Goal: Contribute content: Contribute content

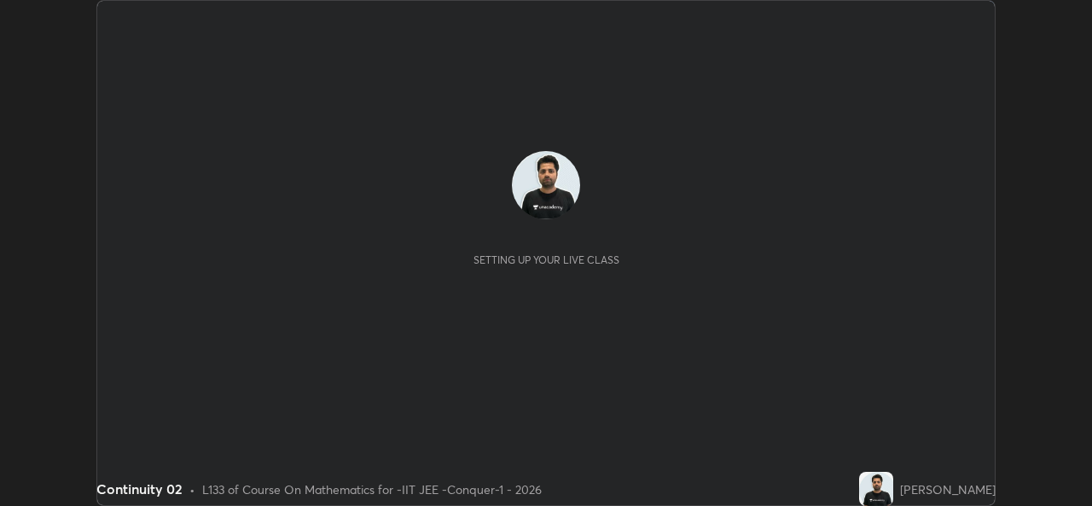
scroll to position [506, 1092]
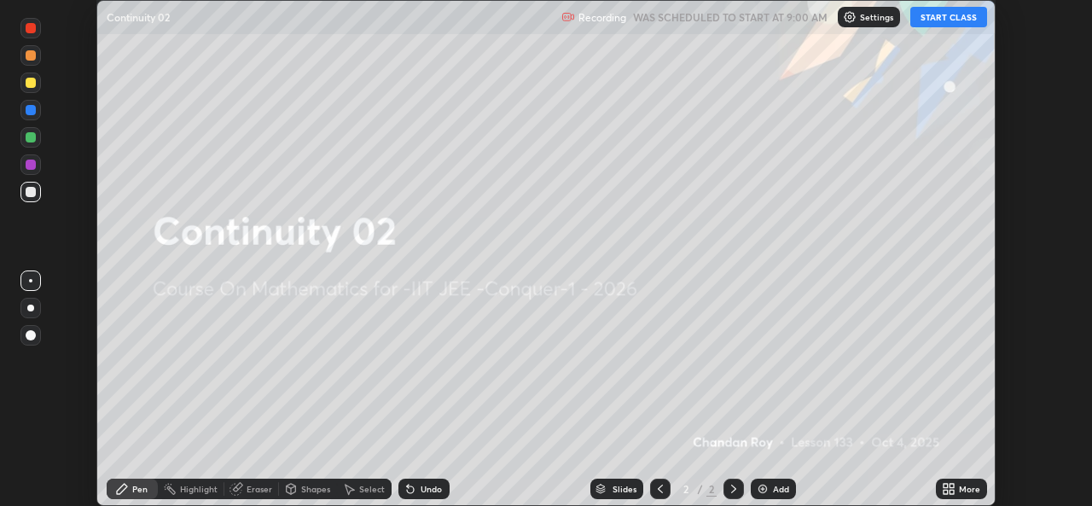
click at [943, 21] on button "START CLASS" at bounding box center [948, 17] width 77 height 20
click at [951, 491] on icon at bounding box center [952, 492] width 4 height 4
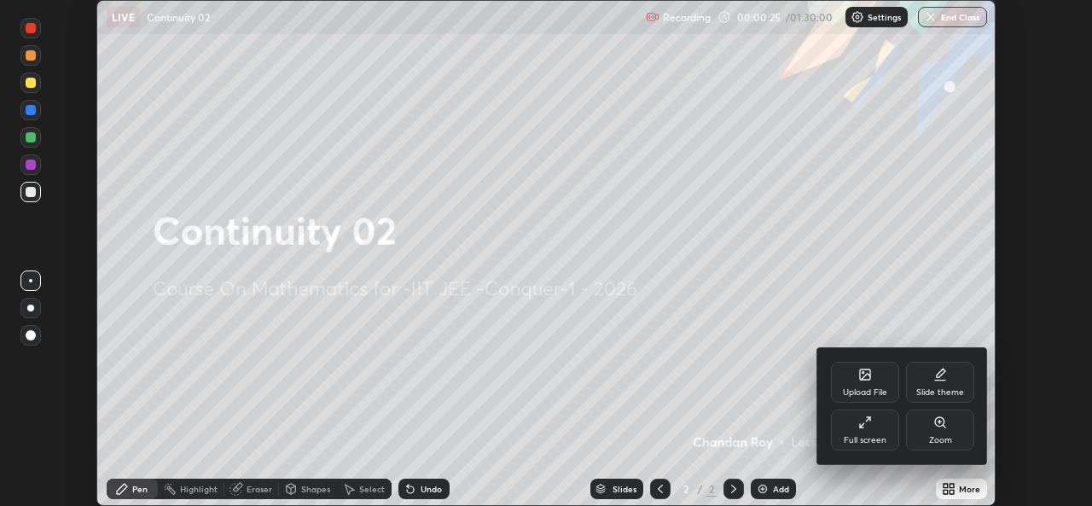
click at [867, 379] on icon at bounding box center [865, 374] width 10 height 10
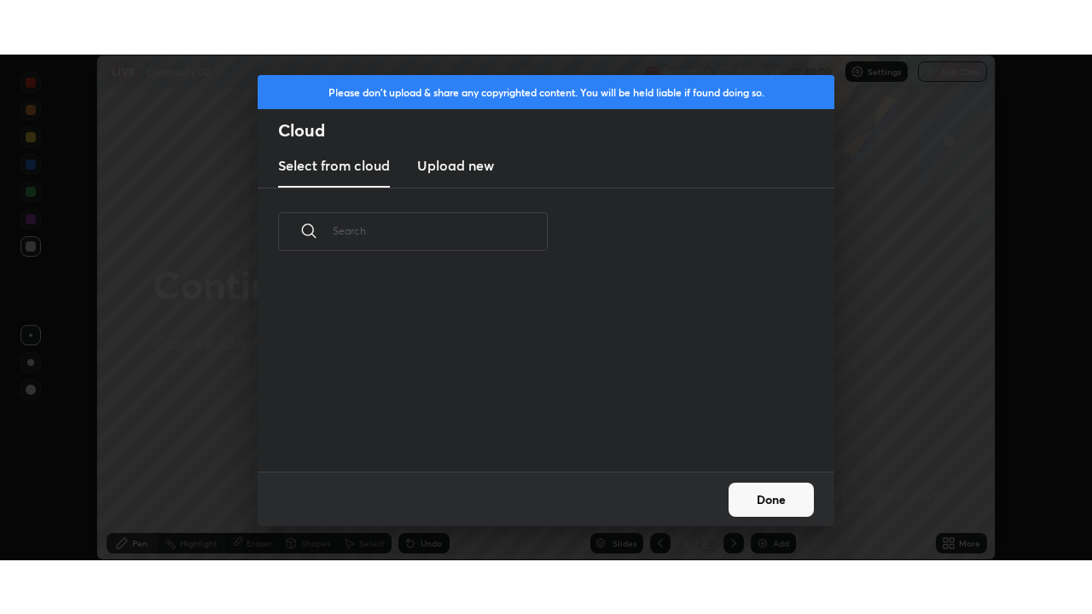
scroll to position [196, 548]
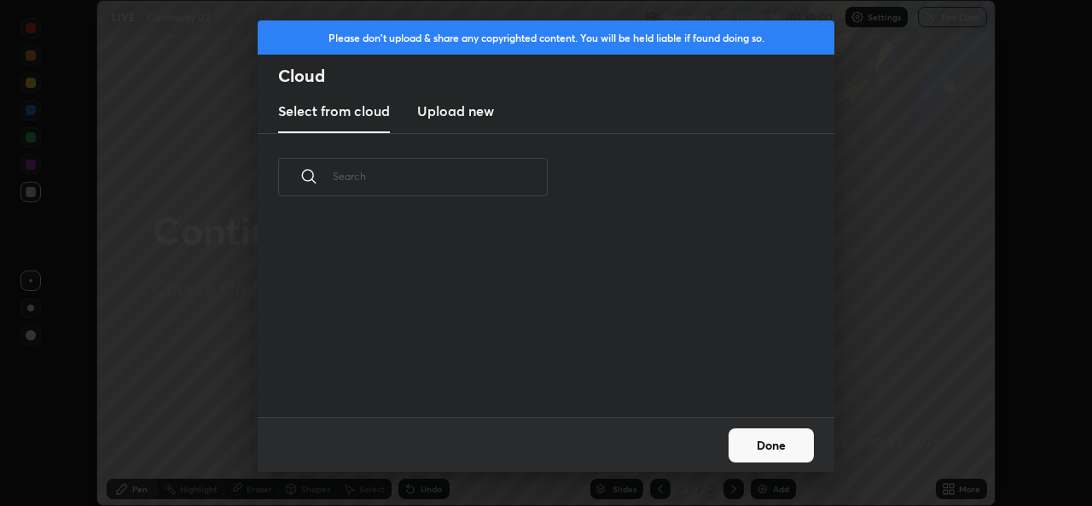
click at [481, 111] on h3 "Upload new" at bounding box center [455, 111] width 77 height 20
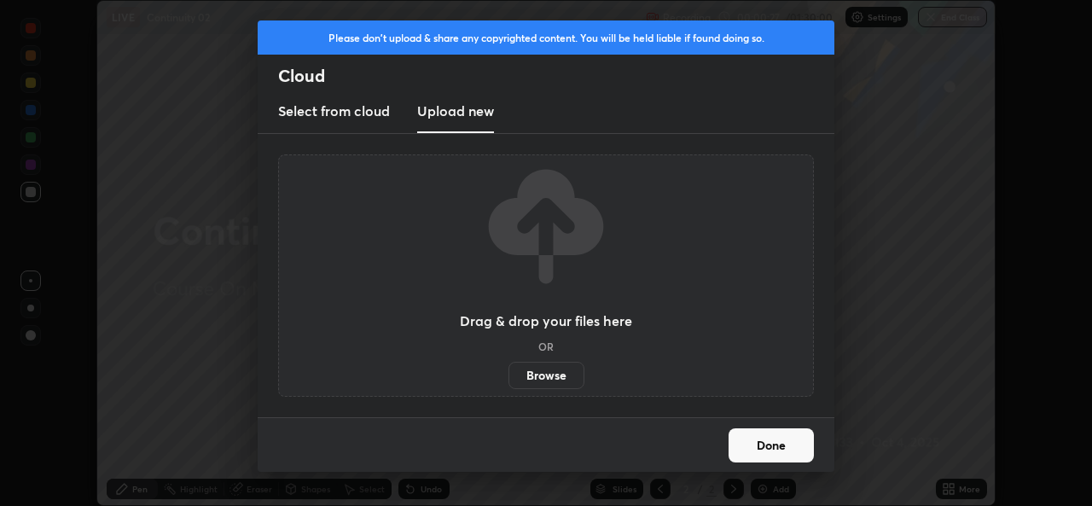
click at [534, 366] on label "Browse" at bounding box center [546, 375] width 76 height 27
click at [508, 366] on input "Browse" at bounding box center [508, 375] width 0 height 27
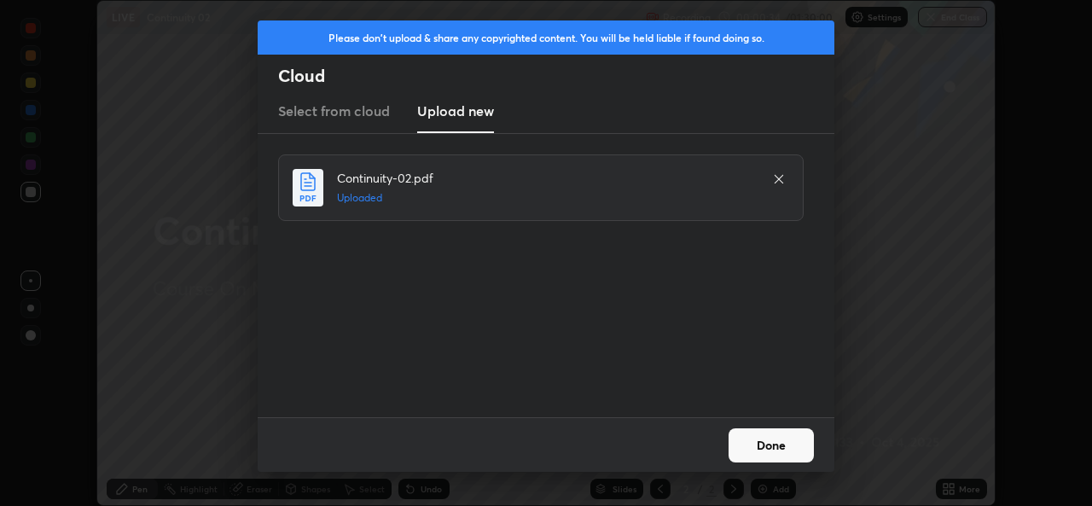
click at [776, 452] on button "Done" at bounding box center [771, 445] width 85 height 34
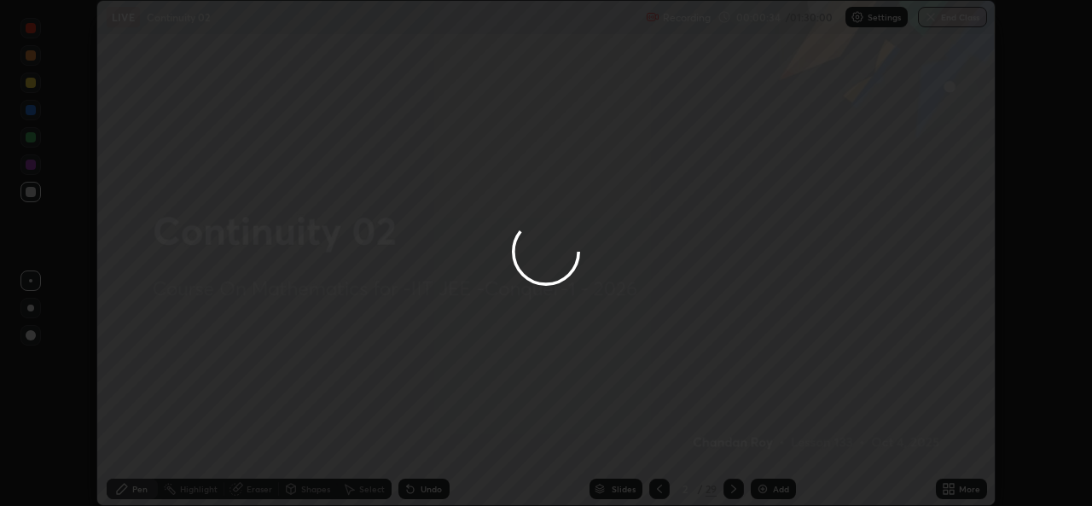
click at [955, 488] on div at bounding box center [546, 253] width 1092 height 506
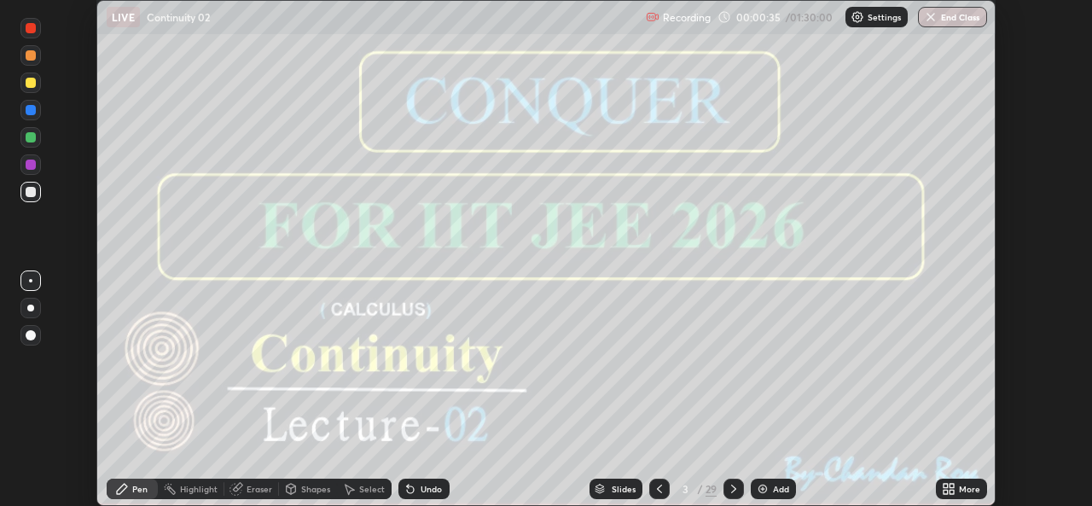
click at [953, 487] on icon at bounding box center [952, 486] width 4 height 4
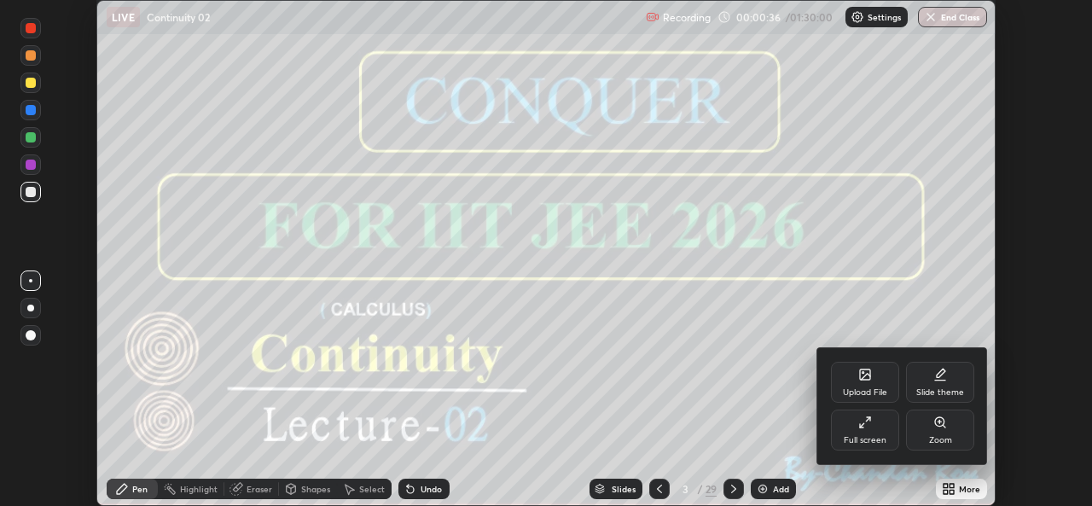
click at [860, 427] on icon at bounding box center [862, 425] width 4 height 4
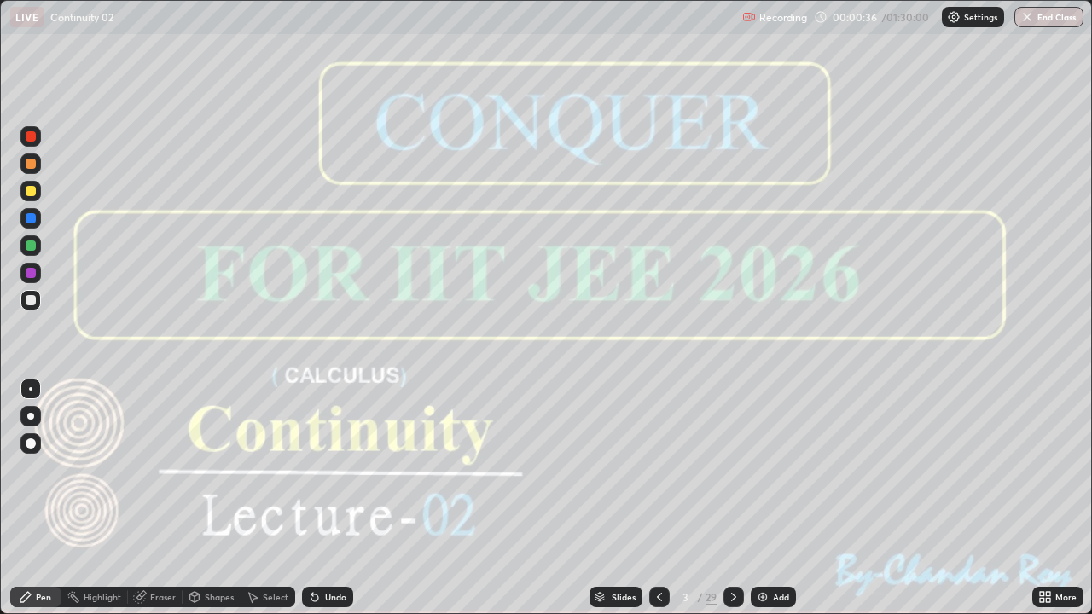
scroll to position [614, 1092]
click at [730, 505] on icon at bounding box center [734, 597] width 14 height 14
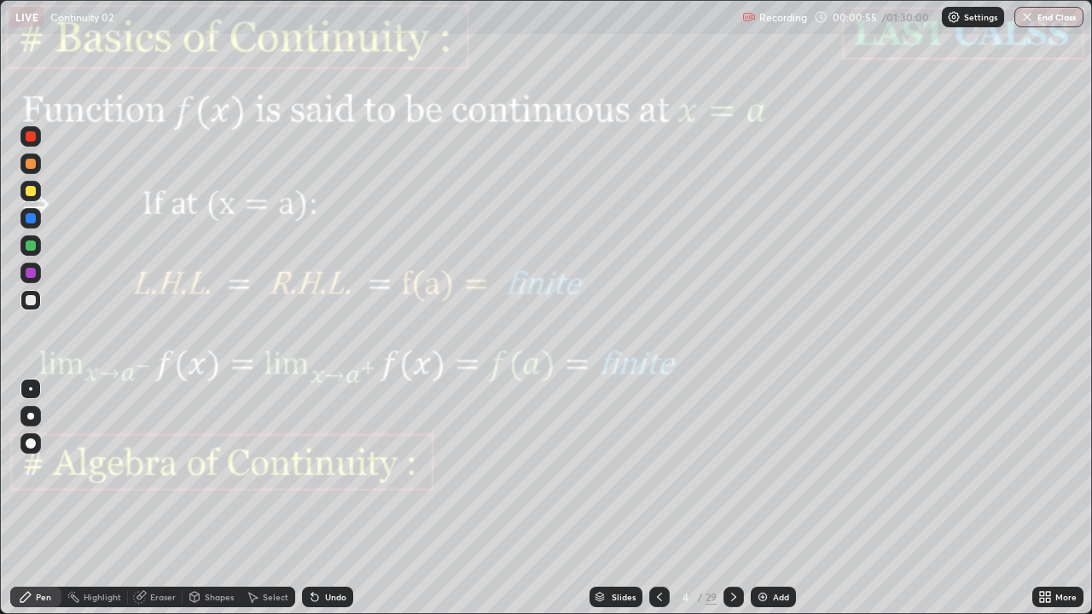
click at [950, 20] on img at bounding box center [954, 17] width 14 height 14
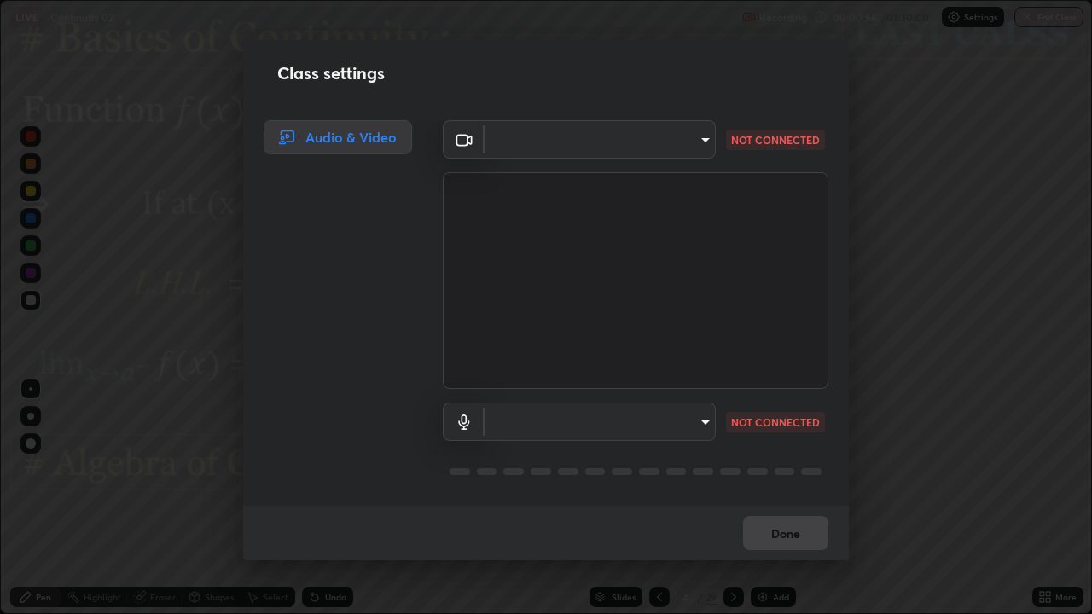
type input "162a4bef6d5de59660943d10e2777e2613c591b7fe343c7323db06c6e3c7e835"
click at [667, 148] on body "Erase all LIVE Continuity 02 Recording 00:00:56 / 01:30:00 Settings End Class S…" at bounding box center [546, 307] width 1092 height 614
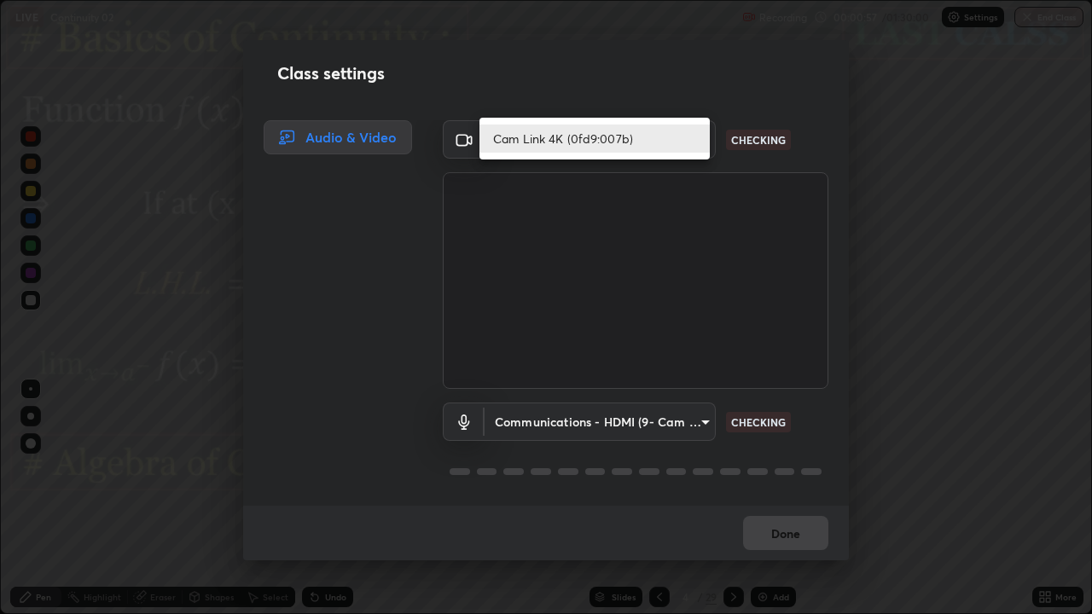
click at [656, 142] on li "Cam Link 4K (0fd9:007b)" at bounding box center [594, 139] width 230 height 28
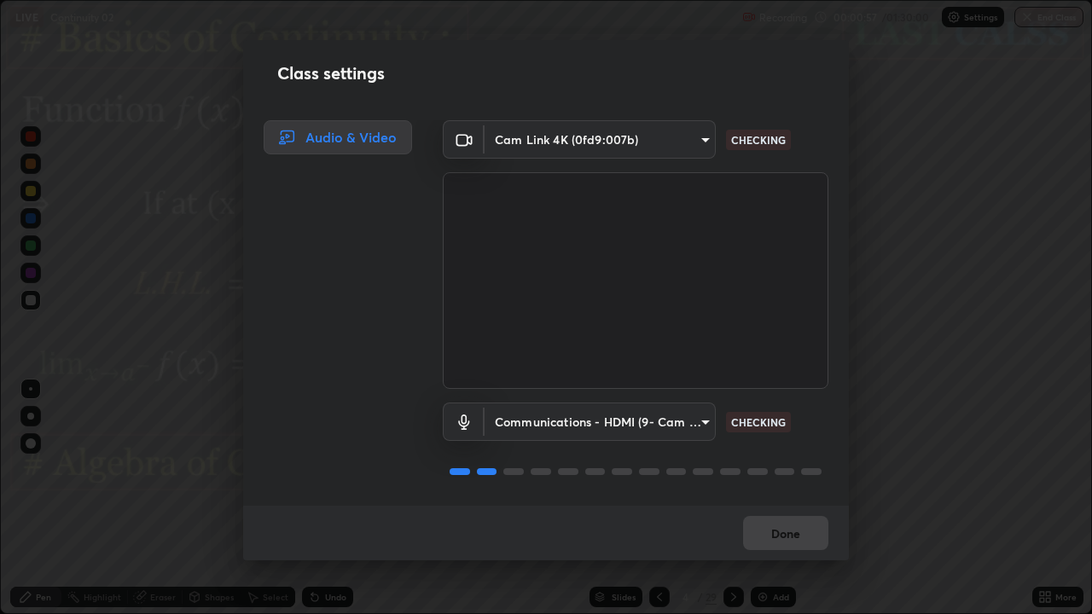
scroll to position [2, 0]
click at [634, 422] on body "Erase all LIVE Continuity 02 Recording 00:00:58 / 01:30:00 Settings End Class S…" at bounding box center [546, 307] width 1092 height 614
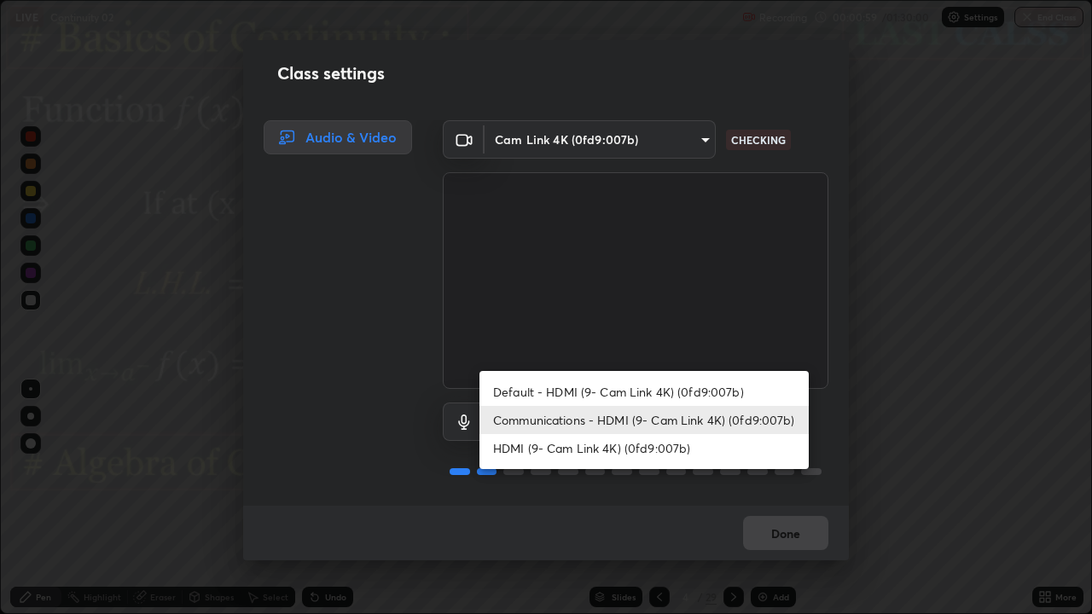
click at [597, 451] on li "HDMI (9- Cam Link 4K) (0fd9:007b)" at bounding box center [643, 448] width 329 height 28
type input "1d4febaa8ec43250a5abd803b4b9017d31c20cfa2482e27e93703920a67056a4"
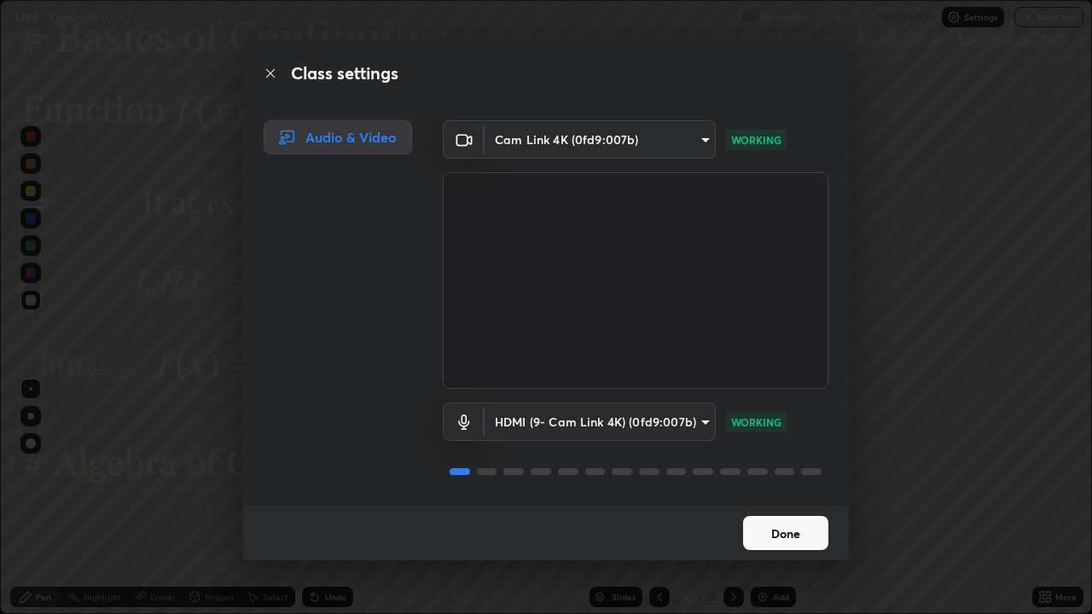
click at [786, 505] on button "Done" at bounding box center [785, 533] width 85 height 34
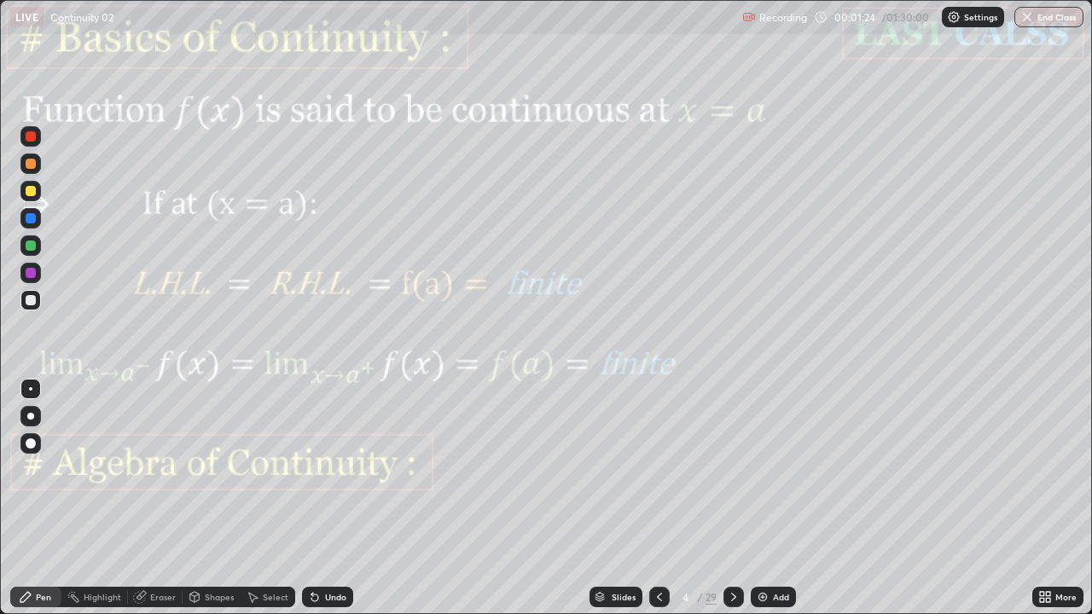
click at [735, 505] on icon at bounding box center [734, 597] width 14 height 14
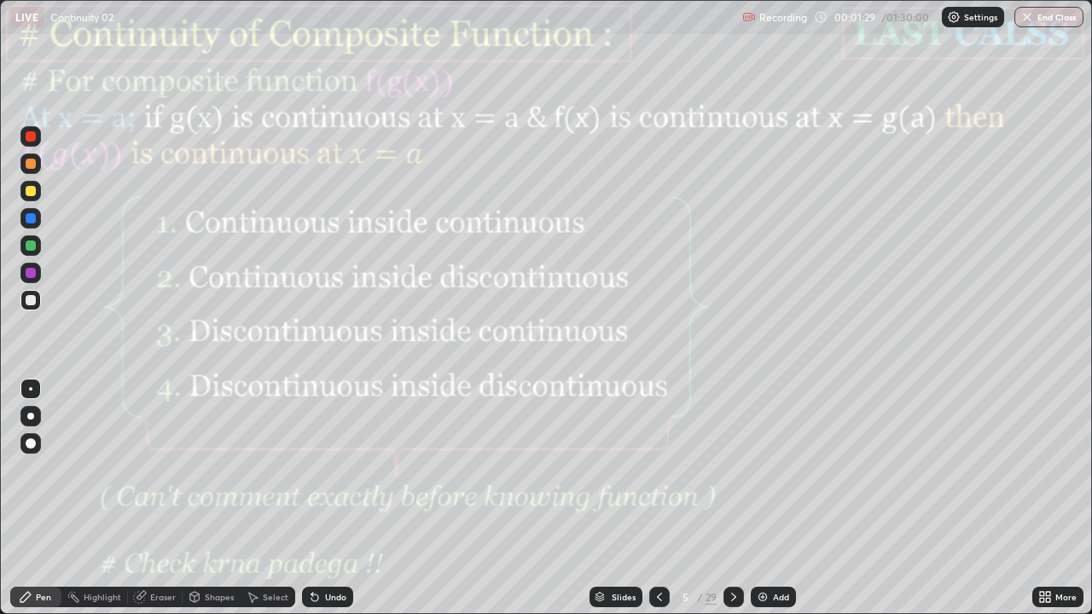
click at [664, 505] on icon at bounding box center [660, 597] width 14 height 14
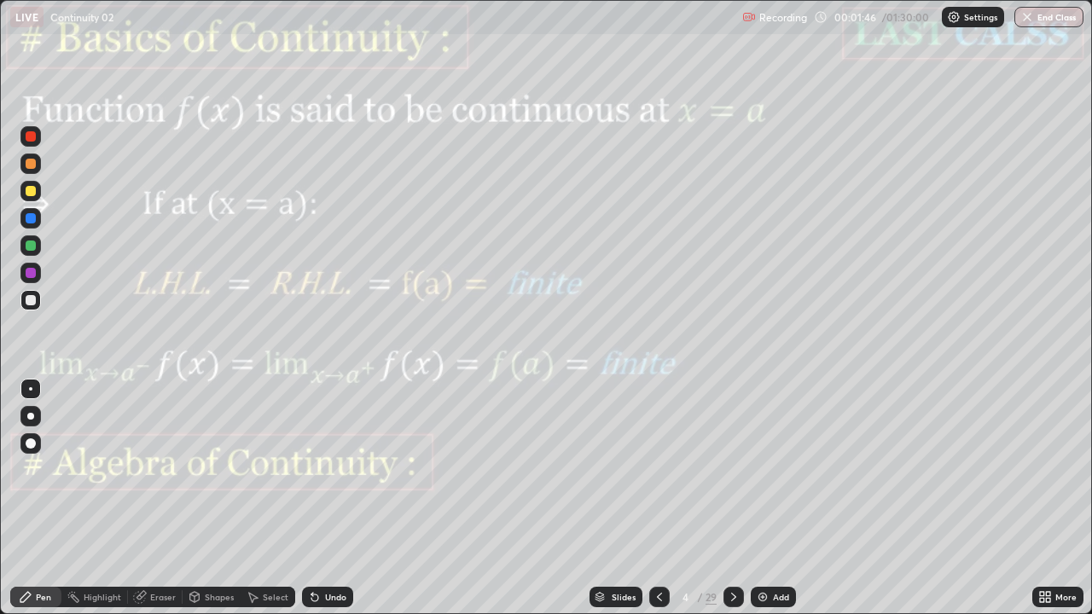
click at [732, 505] on icon at bounding box center [734, 597] width 14 height 14
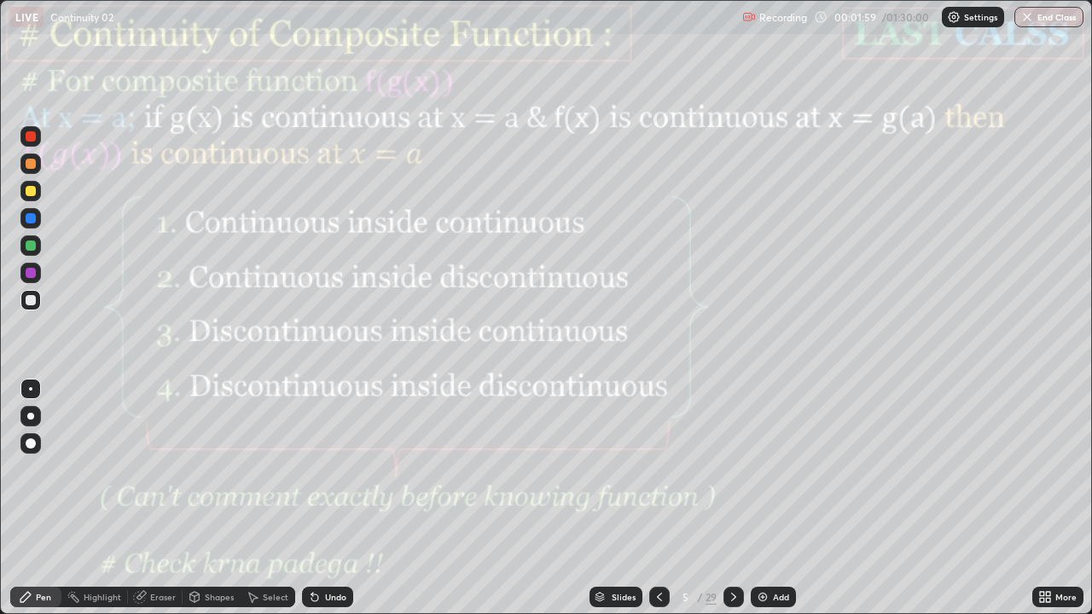
click at [732, 505] on icon at bounding box center [734, 597] width 14 height 14
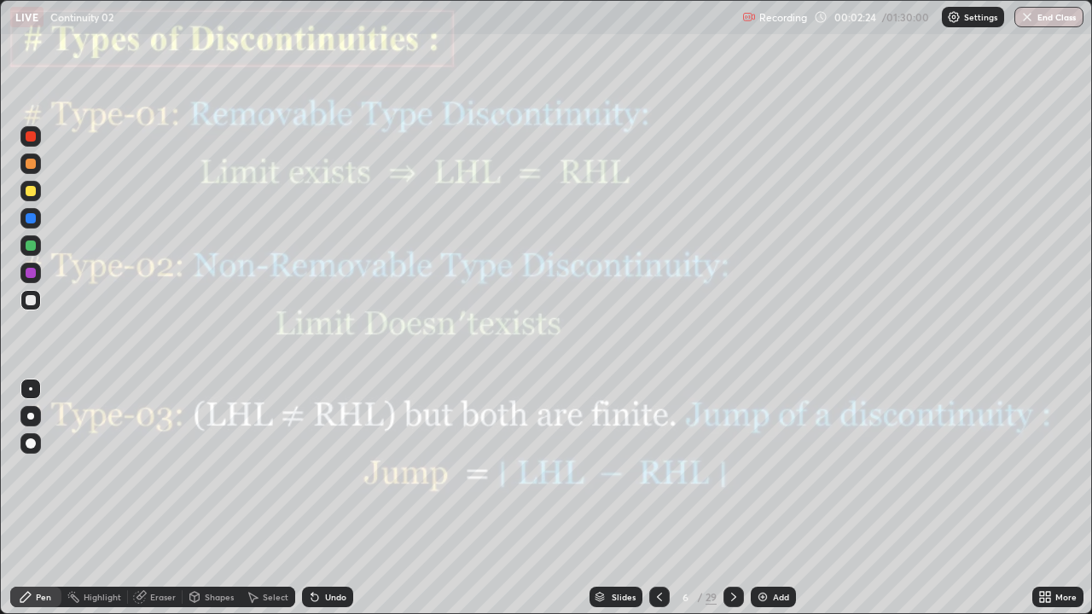
click at [733, 505] on icon at bounding box center [734, 597] width 14 height 14
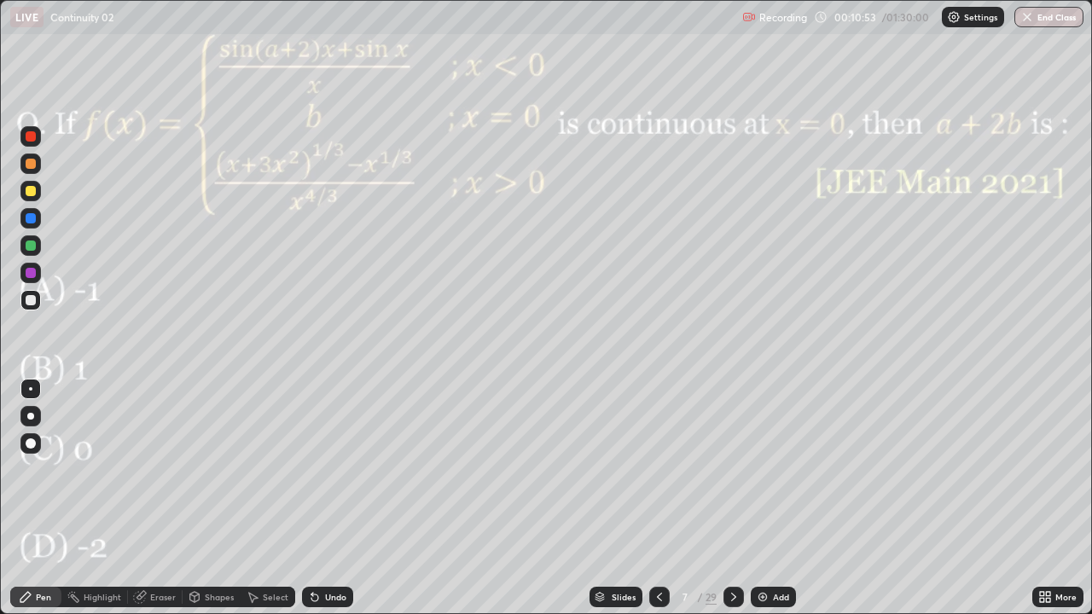
click at [38, 276] on div at bounding box center [30, 273] width 20 height 20
click at [29, 299] on div at bounding box center [31, 300] width 10 height 10
click at [264, 505] on div "Select" at bounding box center [276, 597] width 26 height 9
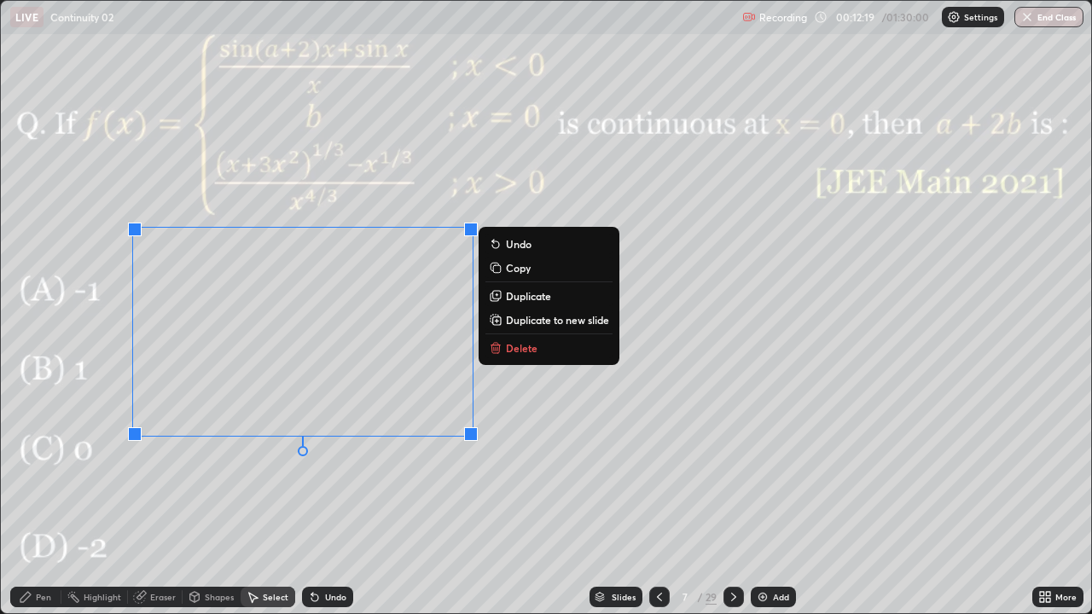
click at [217, 499] on div "0 ° Undo Copy Duplicate Duplicate to new slide Delete" at bounding box center [546, 307] width 1090 height 613
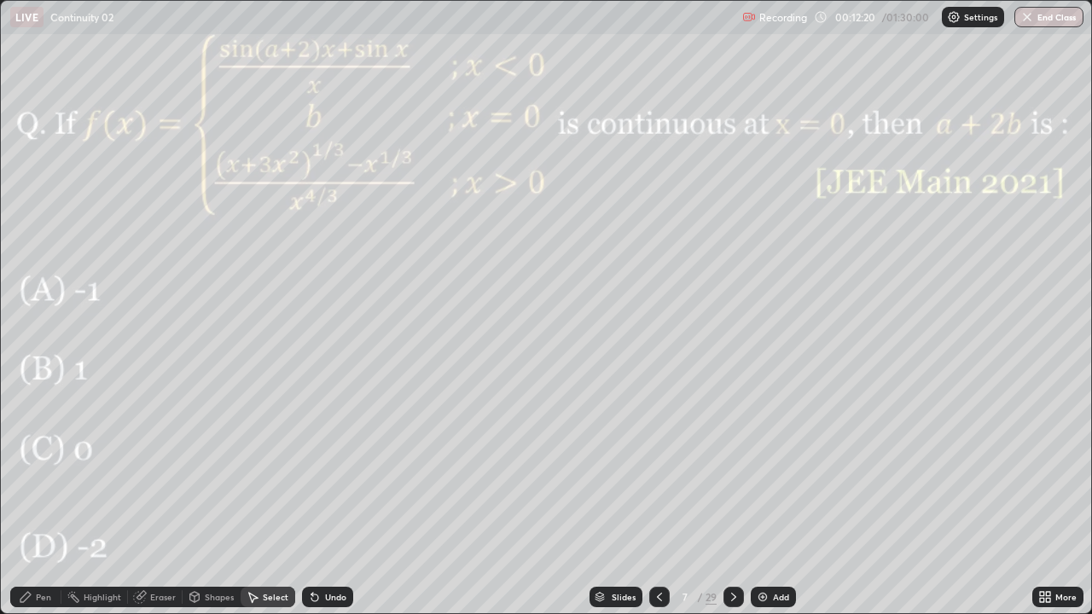
click at [32, 505] on icon at bounding box center [26, 597] width 14 height 14
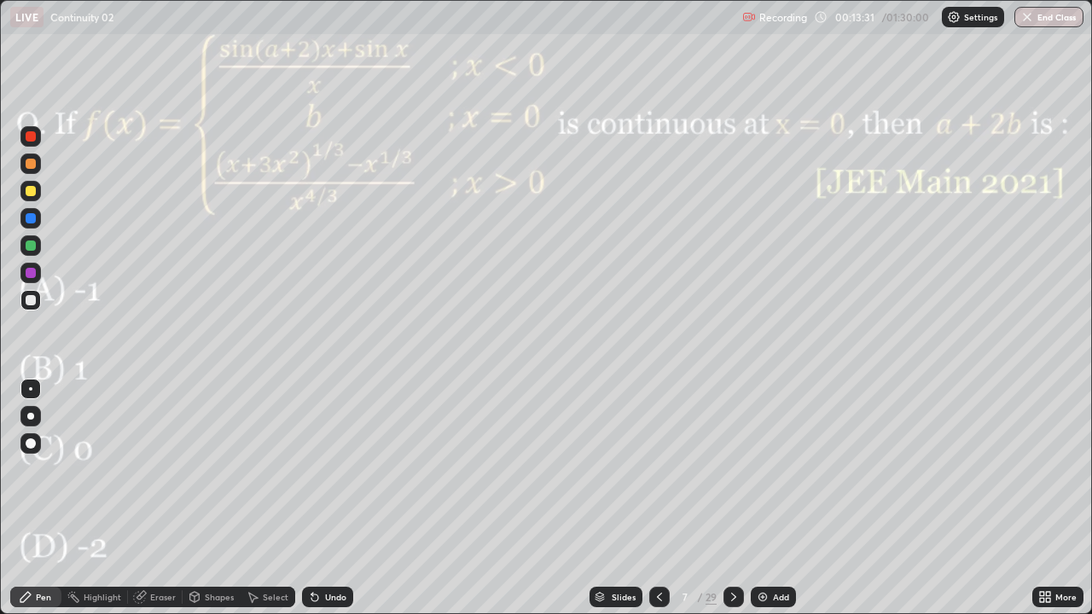
click at [334, 505] on div "Undo" at bounding box center [327, 597] width 51 height 20
click at [34, 274] on div at bounding box center [31, 273] width 10 height 10
click at [780, 505] on div "Add" at bounding box center [781, 597] width 16 height 9
click at [47, 505] on div "Pen" at bounding box center [43, 597] width 15 height 9
click at [32, 279] on div at bounding box center [30, 273] width 20 height 20
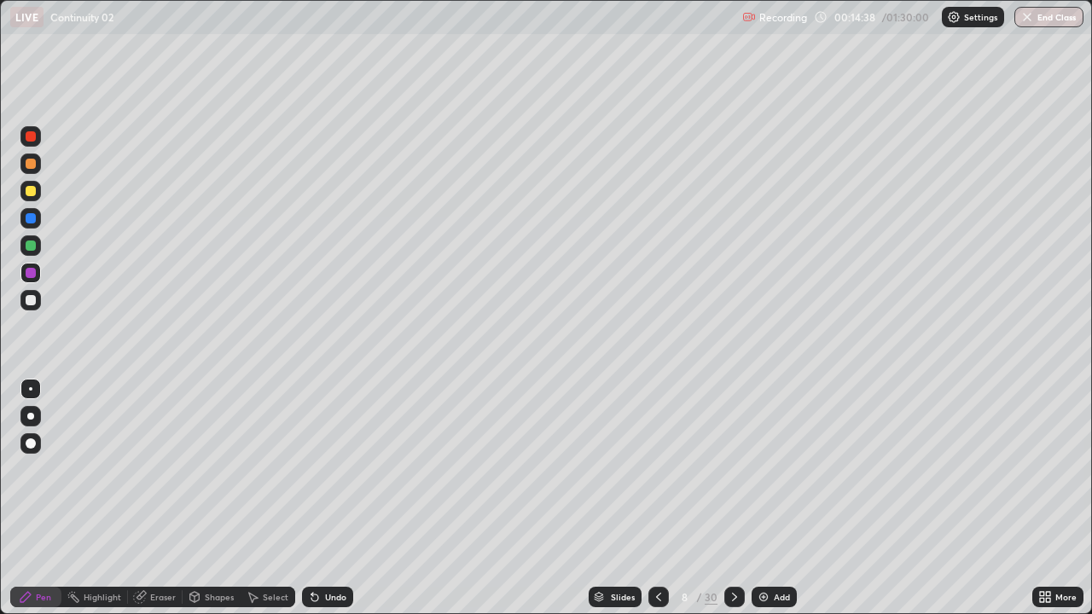
click at [657, 505] on icon at bounding box center [659, 597] width 14 height 14
click at [732, 505] on icon at bounding box center [735, 597] width 14 height 14
click at [659, 505] on icon at bounding box center [659, 597] width 14 height 14
click at [733, 505] on icon at bounding box center [735, 597] width 14 height 14
click at [28, 217] on div at bounding box center [31, 218] width 10 height 10
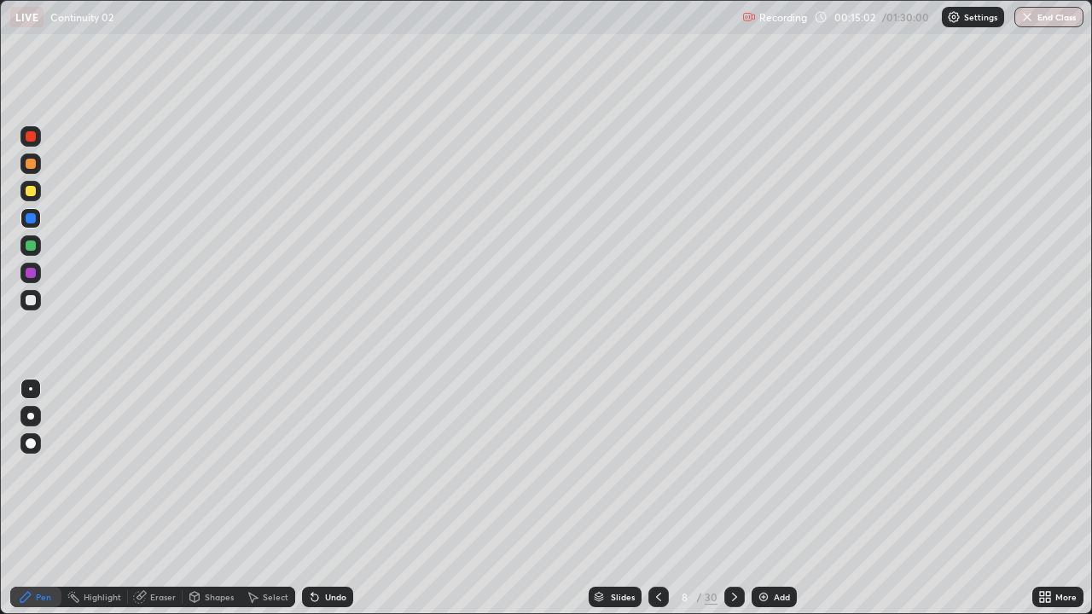
click at [31, 166] on div at bounding box center [31, 164] width 10 height 10
click at [26, 247] on div at bounding box center [31, 246] width 10 height 10
click at [657, 505] on icon at bounding box center [659, 597] width 14 height 14
click at [733, 505] on icon at bounding box center [735, 597] width 14 height 14
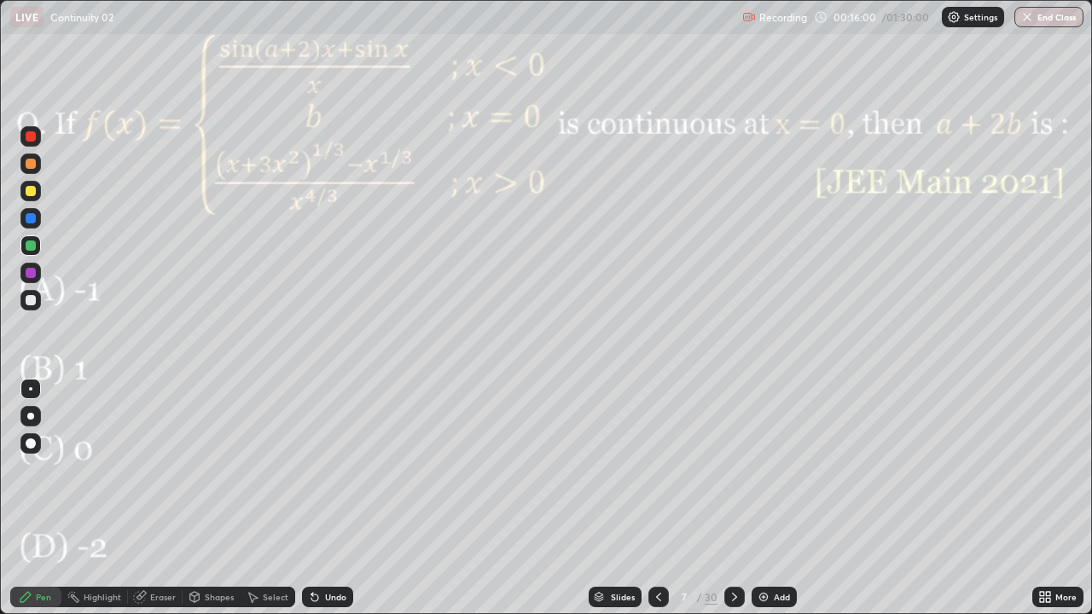
click at [733, 505] on icon at bounding box center [735, 597] width 14 height 14
click at [659, 505] on icon at bounding box center [659, 597] width 14 height 14
click at [32, 271] on div at bounding box center [31, 273] width 10 height 10
click at [733, 505] on icon at bounding box center [735, 597] width 14 height 14
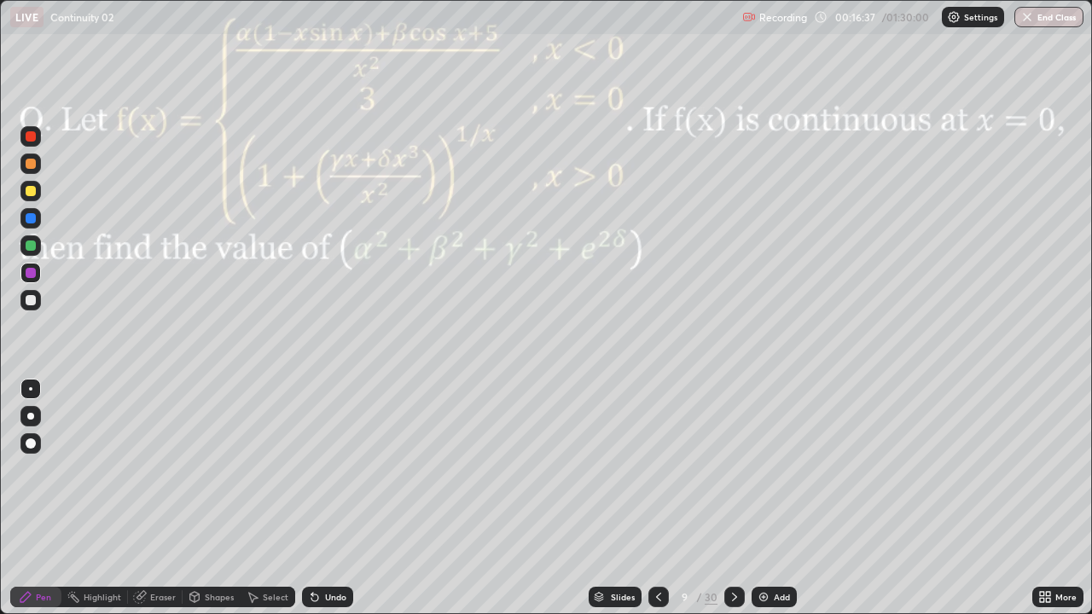
click at [733, 505] on icon at bounding box center [735, 597] width 14 height 14
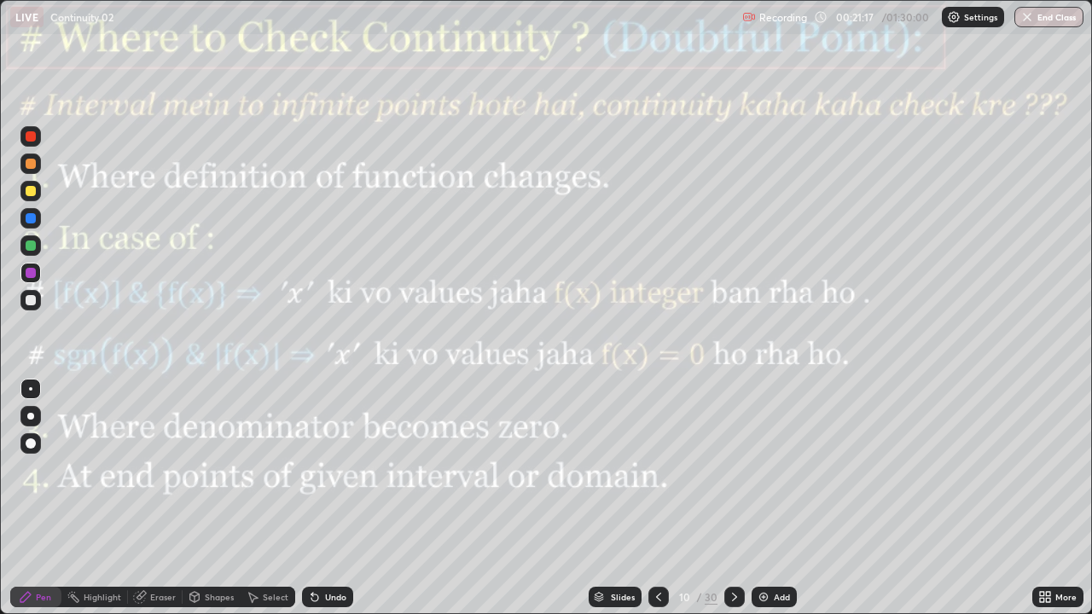
click at [740, 505] on div at bounding box center [734, 597] width 20 height 20
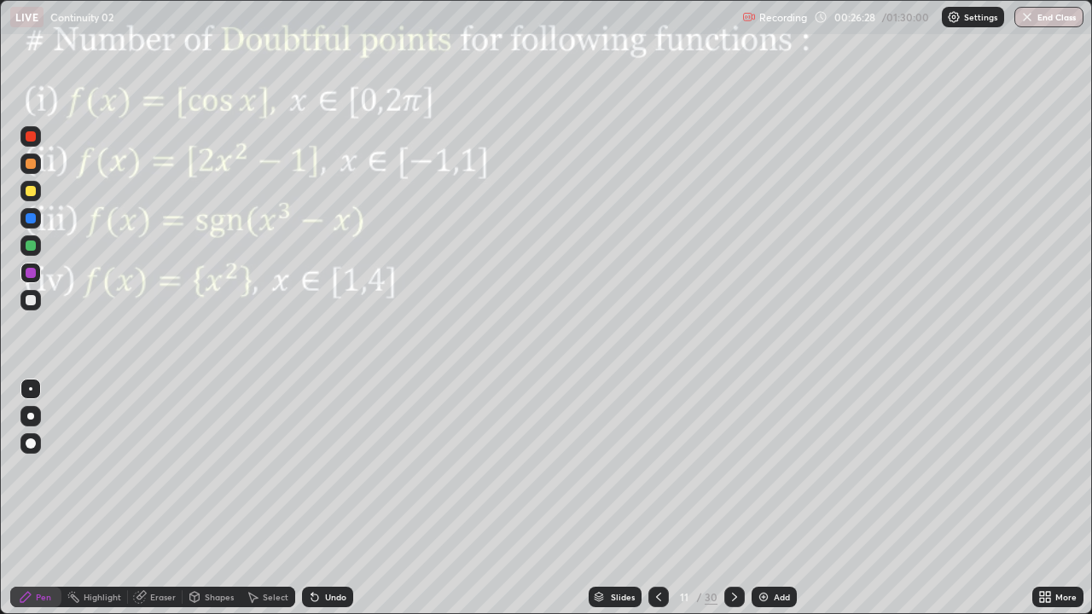
click at [26, 268] on div at bounding box center [30, 273] width 20 height 20
click at [39, 270] on div at bounding box center [30, 273] width 20 height 20
click at [29, 249] on div at bounding box center [31, 246] width 10 height 10
click at [27, 250] on div at bounding box center [31, 246] width 10 height 10
click at [23, 270] on div at bounding box center [30, 273] width 20 height 20
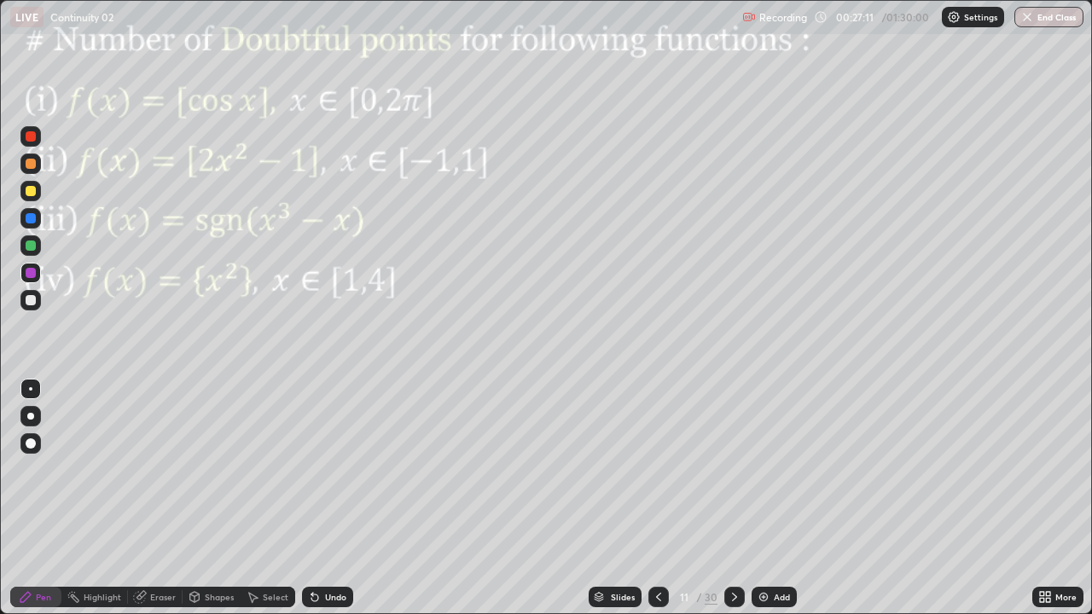
click at [32, 218] on div at bounding box center [31, 218] width 10 height 10
click at [39, 304] on div at bounding box center [30, 300] width 20 height 20
click at [333, 505] on div "Undo" at bounding box center [335, 597] width 21 height 9
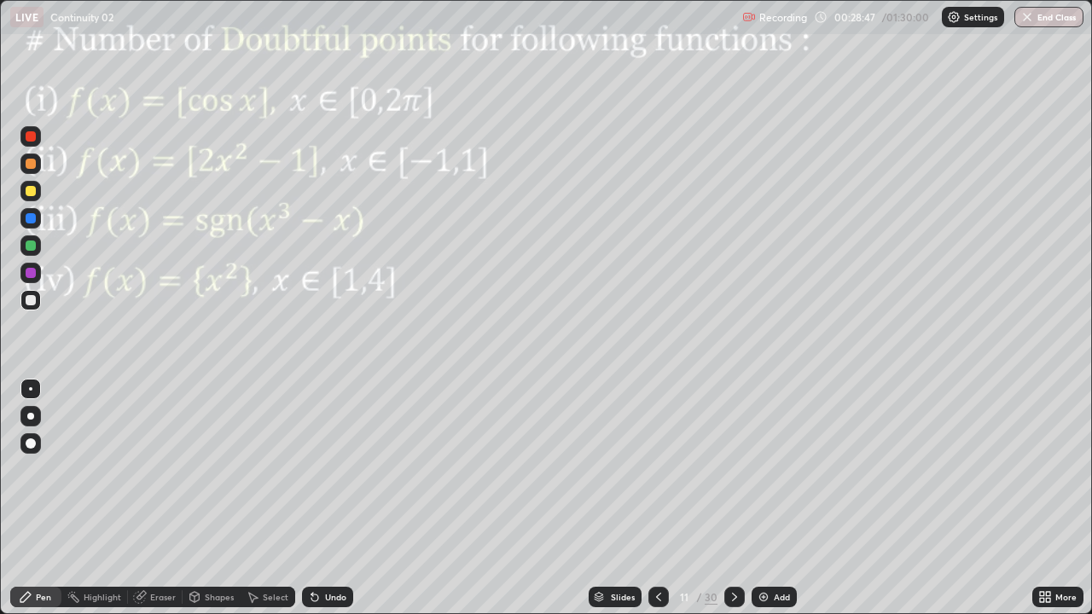
click at [31, 247] on div at bounding box center [31, 246] width 10 height 10
click at [33, 224] on div at bounding box center [30, 218] width 20 height 20
click at [34, 220] on div at bounding box center [31, 218] width 10 height 10
click at [34, 166] on div at bounding box center [31, 164] width 10 height 10
click at [31, 219] on div at bounding box center [31, 218] width 10 height 10
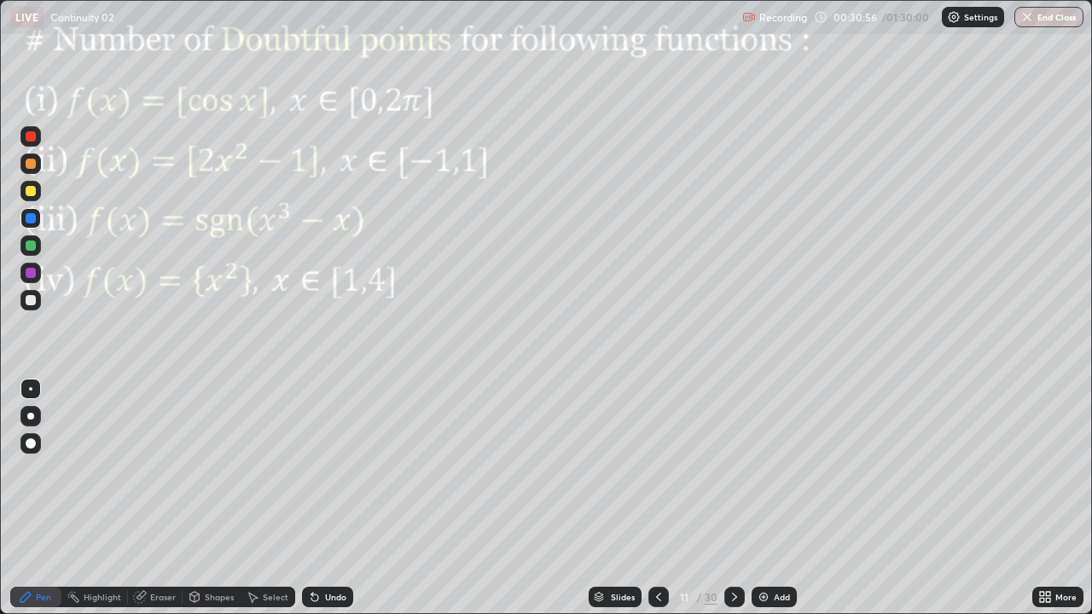
click at [333, 505] on div "Undo" at bounding box center [335, 597] width 21 height 9
click at [779, 505] on div "Add" at bounding box center [782, 597] width 16 height 9
click at [32, 276] on div at bounding box center [31, 273] width 10 height 10
click at [23, 247] on div at bounding box center [30, 245] width 20 height 20
click at [214, 505] on div "Shapes" at bounding box center [212, 597] width 58 height 20
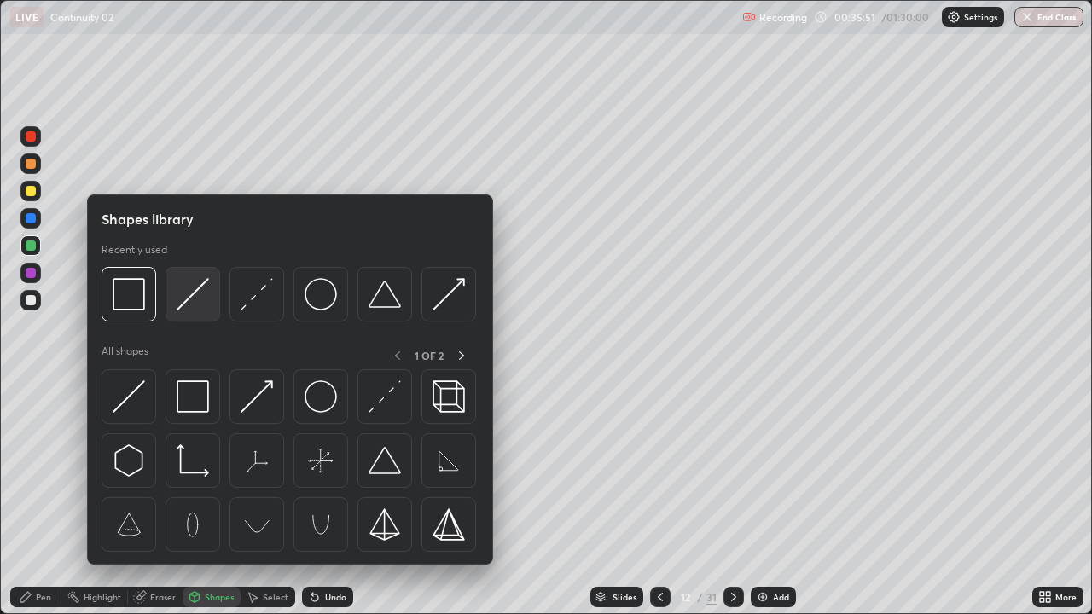
click at [189, 305] on img at bounding box center [193, 294] width 32 height 32
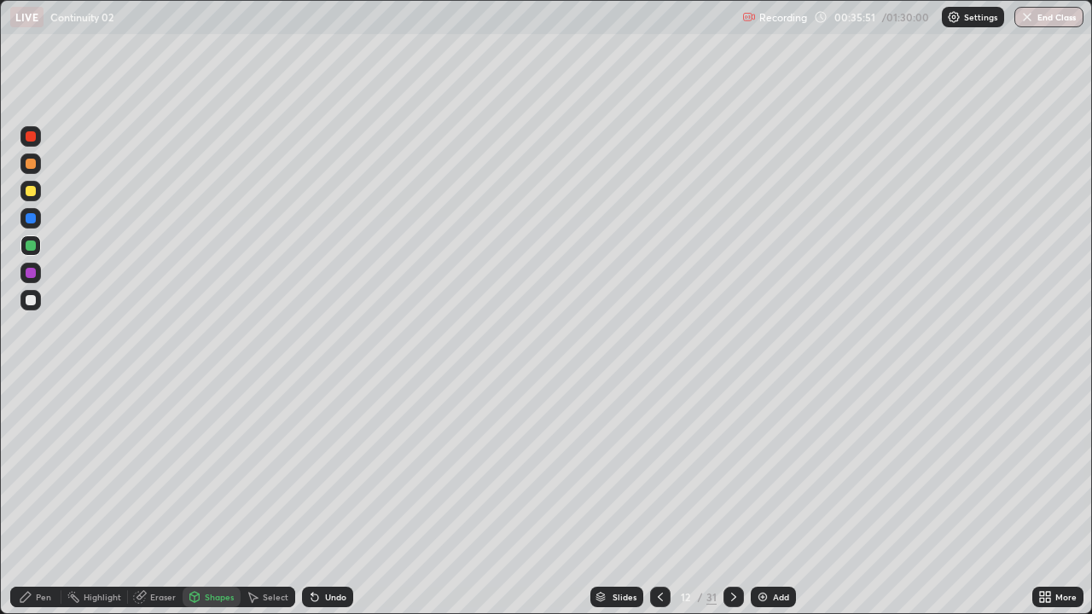
click at [31, 301] on div at bounding box center [31, 300] width 10 height 10
click at [29, 191] on div at bounding box center [31, 191] width 10 height 10
click at [333, 505] on div "Undo" at bounding box center [335, 597] width 21 height 9
click at [39, 505] on div "Pen" at bounding box center [43, 597] width 15 height 9
click at [33, 272] on div at bounding box center [31, 273] width 10 height 10
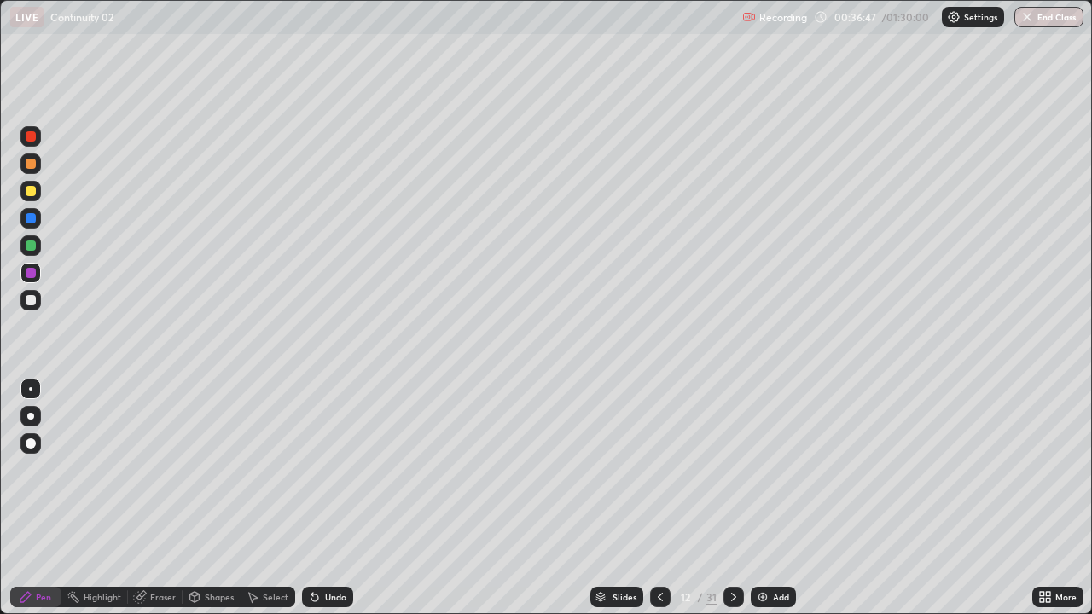
click at [26, 219] on div at bounding box center [31, 218] width 10 height 10
click at [31, 136] on div at bounding box center [31, 136] width 10 height 10
click at [269, 505] on div "Select" at bounding box center [268, 597] width 55 height 20
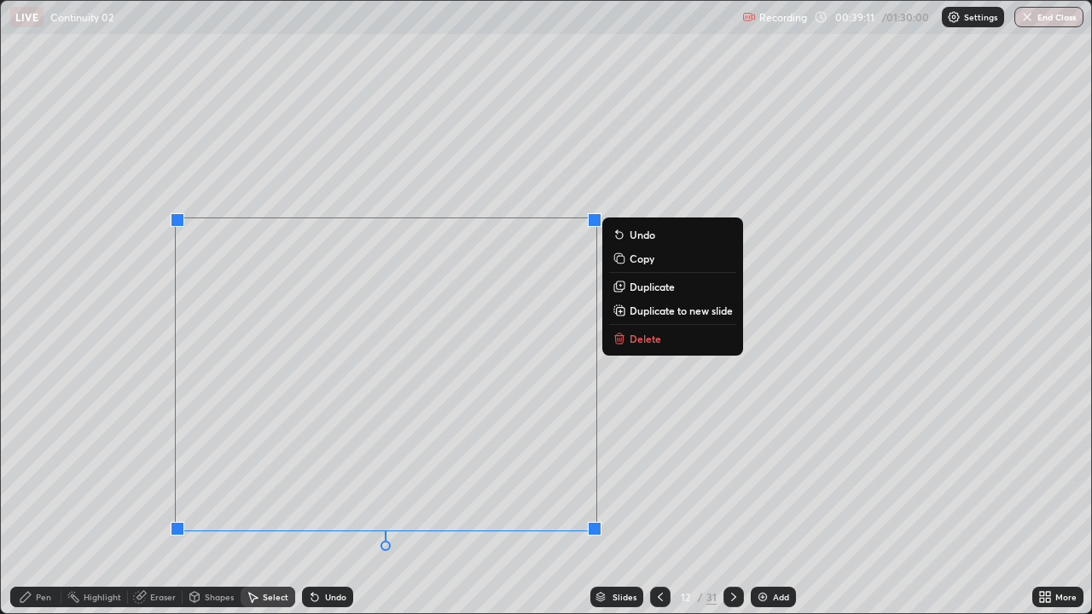
click at [644, 284] on p "Duplicate" at bounding box center [652, 287] width 45 height 14
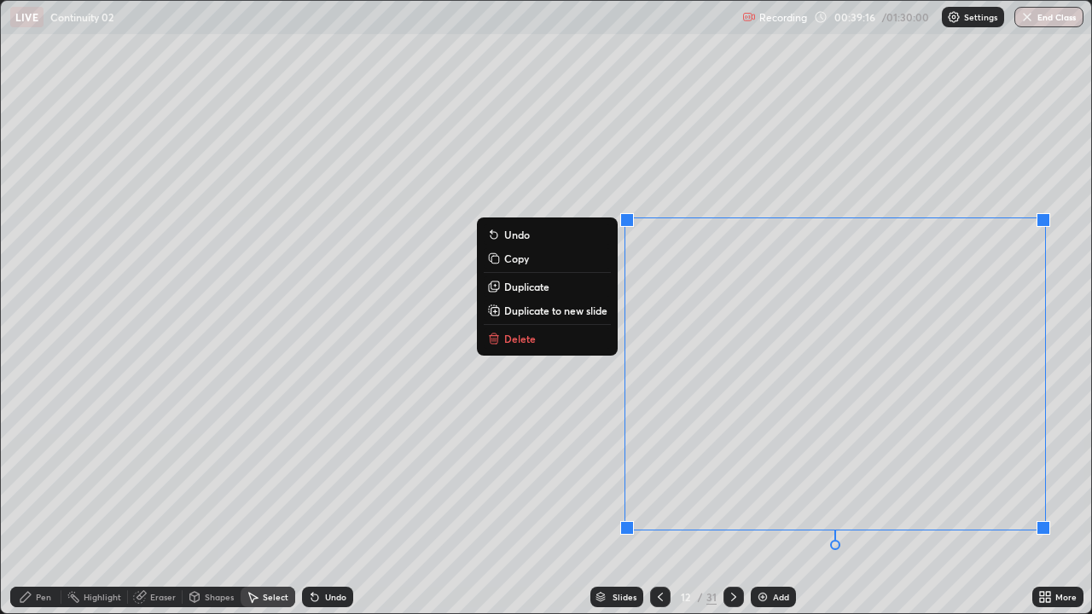
click at [564, 505] on div "0 ° Undo Copy Duplicate Duplicate to new slide Delete" at bounding box center [546, 307] width 1090 height 613
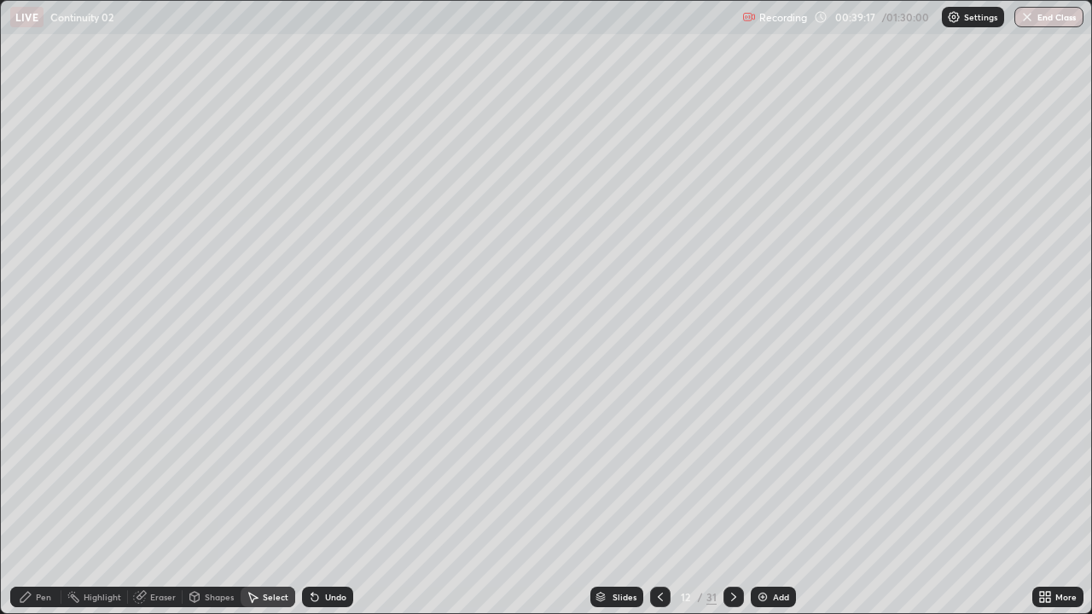
click at [160, 505] on div "Eraser" at bounding box center [163, 597] width 26 height 9
click at [32, 505] on icon at bounding box center [31, 539] width 9 height 9
click at [38, 505] on div "Pen" at bounding box center [43, 597] width 15 height 9
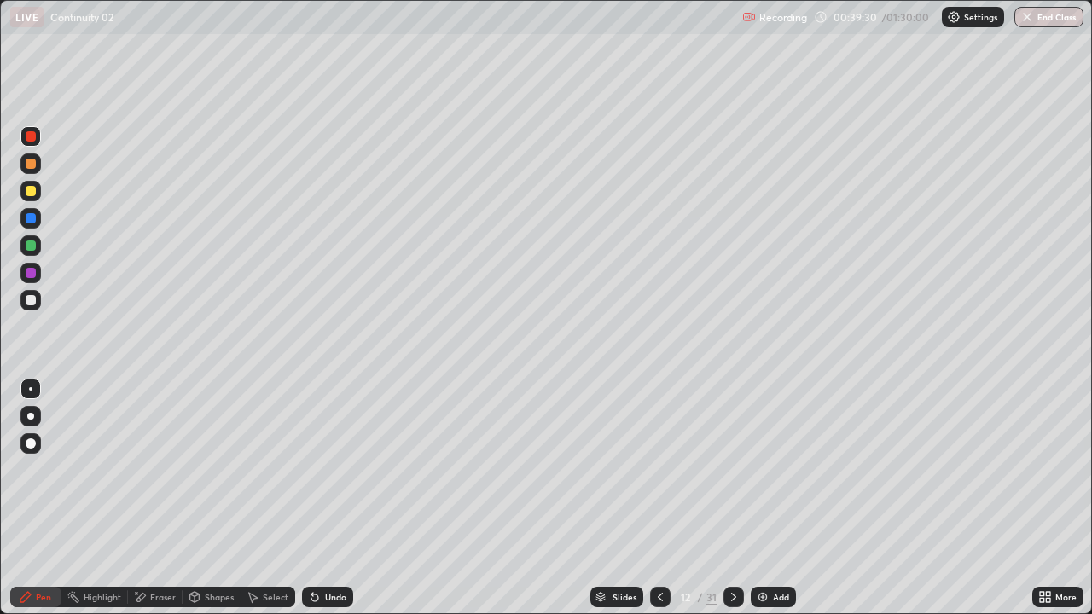
click at [40, 505] on div "Pen" at bounding box center [35, 597] width 51 height 20
click at [38, 136] on div at bounding box center [30, 136] width 20 height 20
click at [24, 274] on div at bounding box center [30, 273] width 20 height 20
click at [666, 505] on div at bounding box center [660, 597] width 20 height 20
click at [734, 505] on icon at bounding box center [733, 597] width 5 height 9
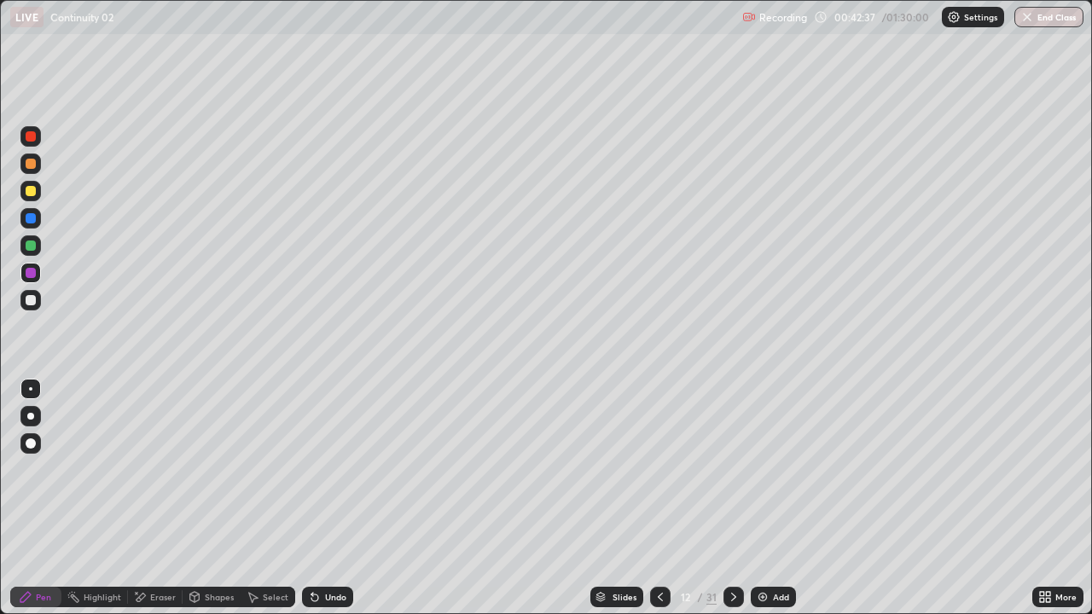
click at [31, 137] on div at bounding box center [31, 136] width 10 height 10
click at [774, 505] on div "Add" at bounding box center [781, 597] width 16 height 9
click at [34, 249] on div at bounding box center [31, 246] width 10 height 10
click at [31, 165] on div at bounding box center [31, 164] width 10 height 10
click at [34, 242] on div at bounding box center [31, 246] width 10 height 10
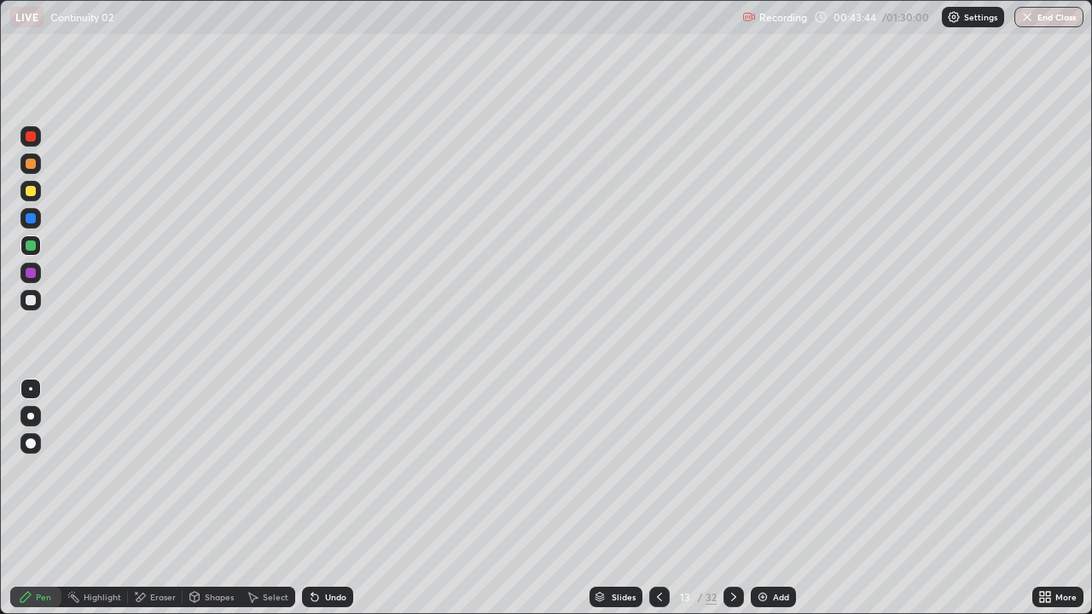
click at [209, 505] on div "Shapes" at bounding box center [219, 597] width 29 height 9
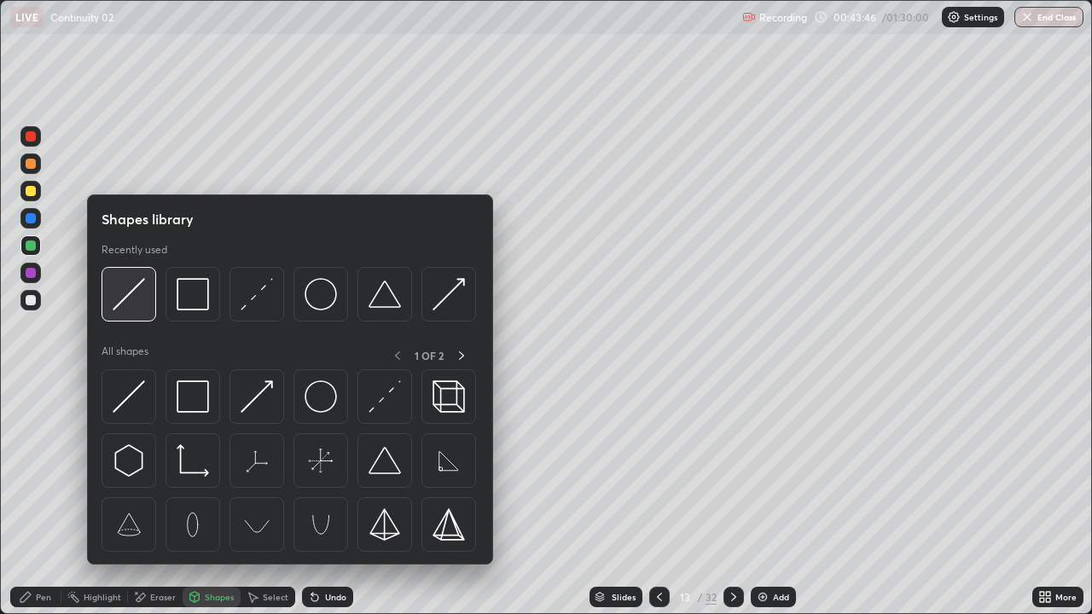
click at [131, 301] on img at bounding box center [129, 294] width 32 height 32
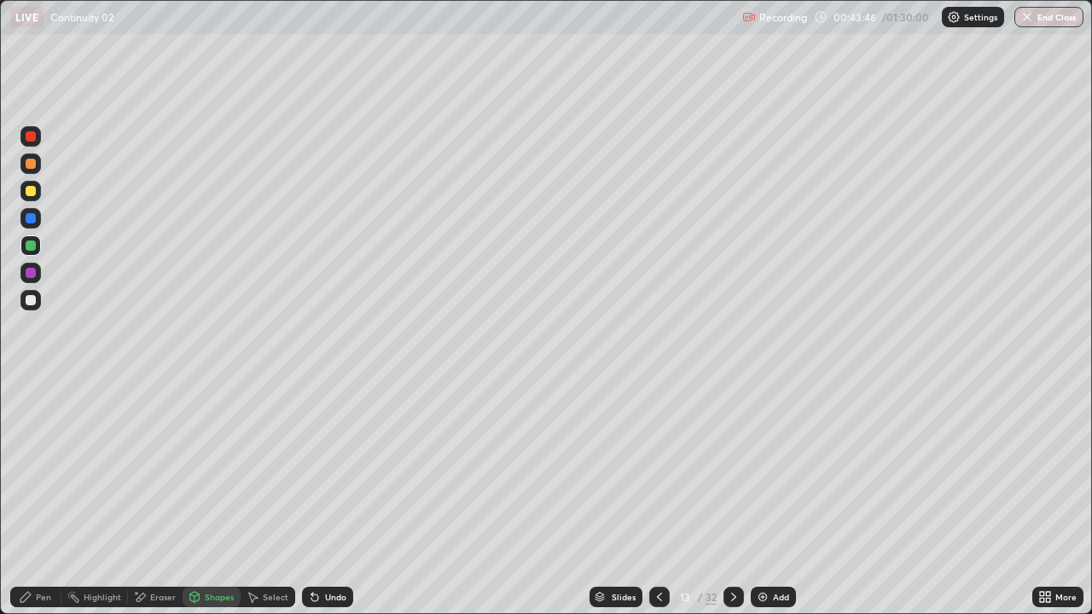
click at [35, 302] on div at bounding box center [31, 300] width 10 height 10
click at [45, 505] on div "Pen" at bounding box center [43, 597] width 15 height 9
click at [32, 192] on div at bounding box center [31, 191] width 10 height 10
click at [339, 505] on div "Undo" at bounding box center [327, 597] width 51 height 20
click at [32, 219] on div at bounding box center [31, 218] width 10 height 10
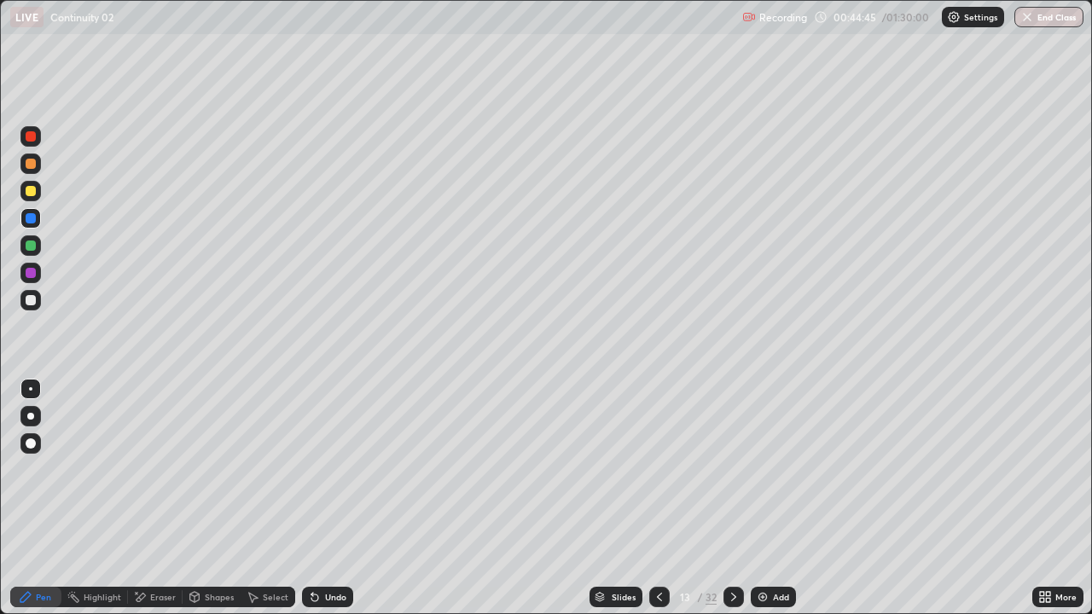
click at [329, 505] on div "Undo" at bounding box center [335, 597] width 21 height 9
click at [327, 505] on div "Undo" at bounding box center [335, 597] width 21 height 9
click at [321, 505] on div "Undo" at bounding box center [327, 597] width 51 height 20
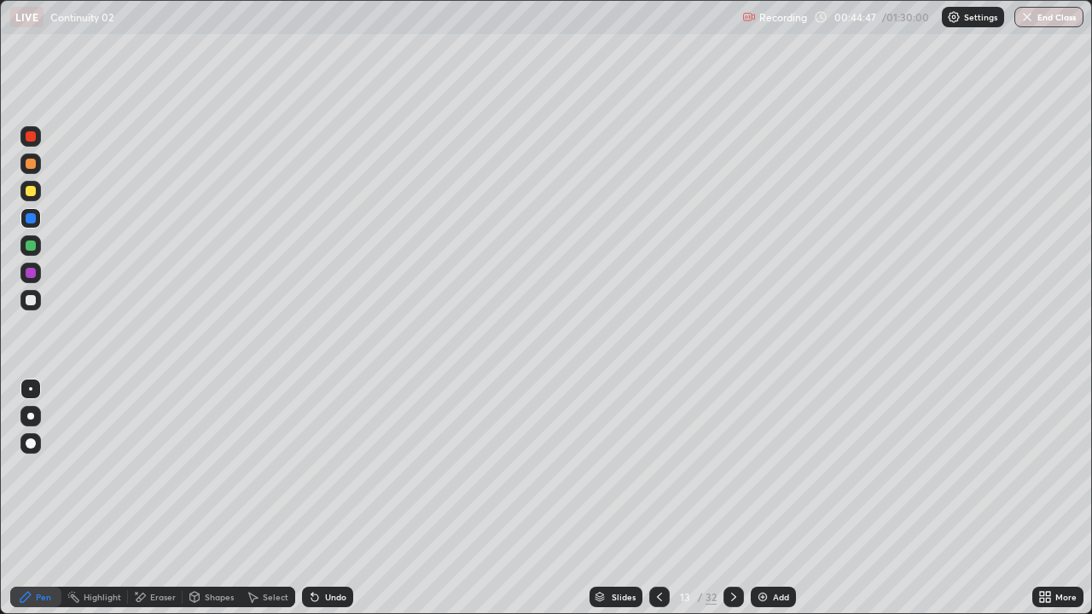
click at [322, 505] on div "Undo" at bounding box center [327, 597] width 51 height 20
click at [31, 137] on div at bounding box center [31, 136] width 10 height 10
click at [31, 223] on div at bounding box center [31, 218] width 10 height 10
click at [155, 505] on div "Eraser" at bounding box center [163, 597] width 26 height 9
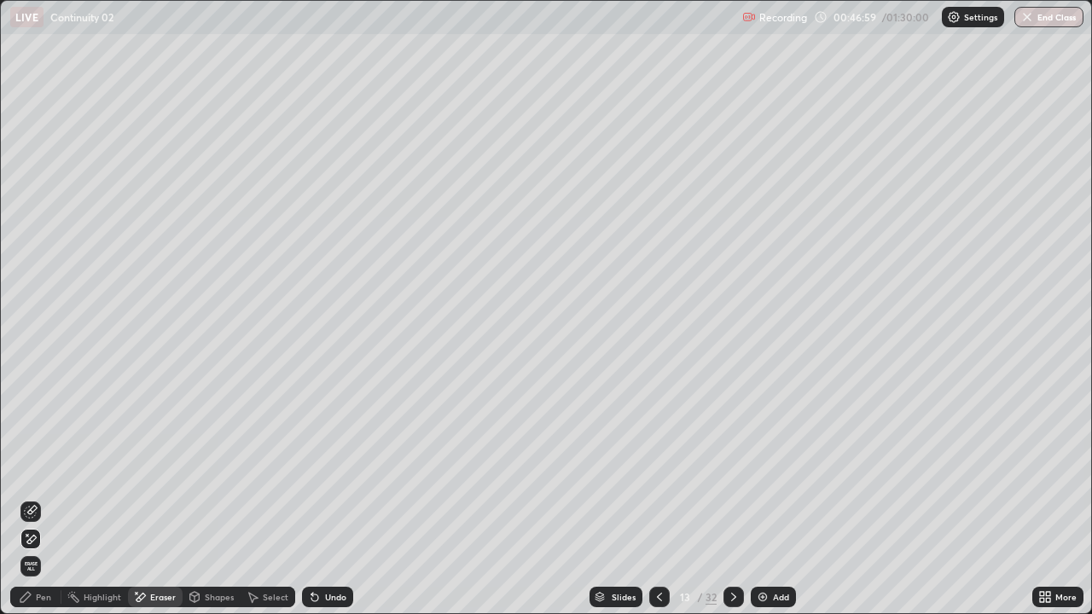
click at [33, 505] on div "Pen" at bounding box center [35, 597] width 51 height 20
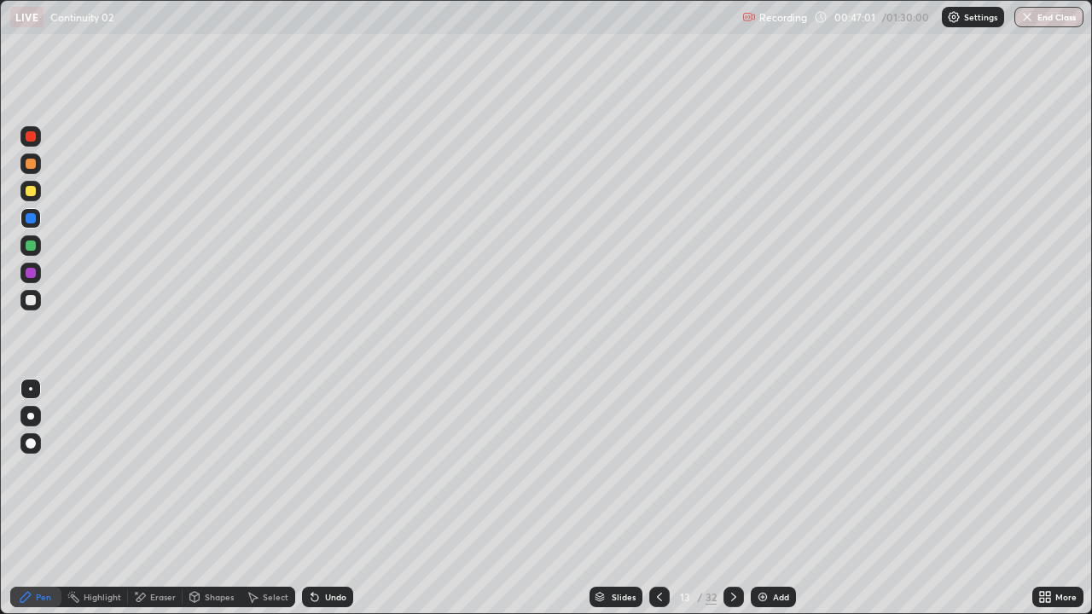
click at [30, 166] on div at bounding box center [31, 164] width 10 height 10
click at [32, 246] on div at bounding box center [31, 246] width 10 height 10
click at [732, 505] on icon at bounding box center [734, 597] width 14 height 14
click at [31, 270] on div at bounding box center [31, 273] width 10 height 10
click at [29, 247] on div at bounding box center [31, 246] width 10 height 10
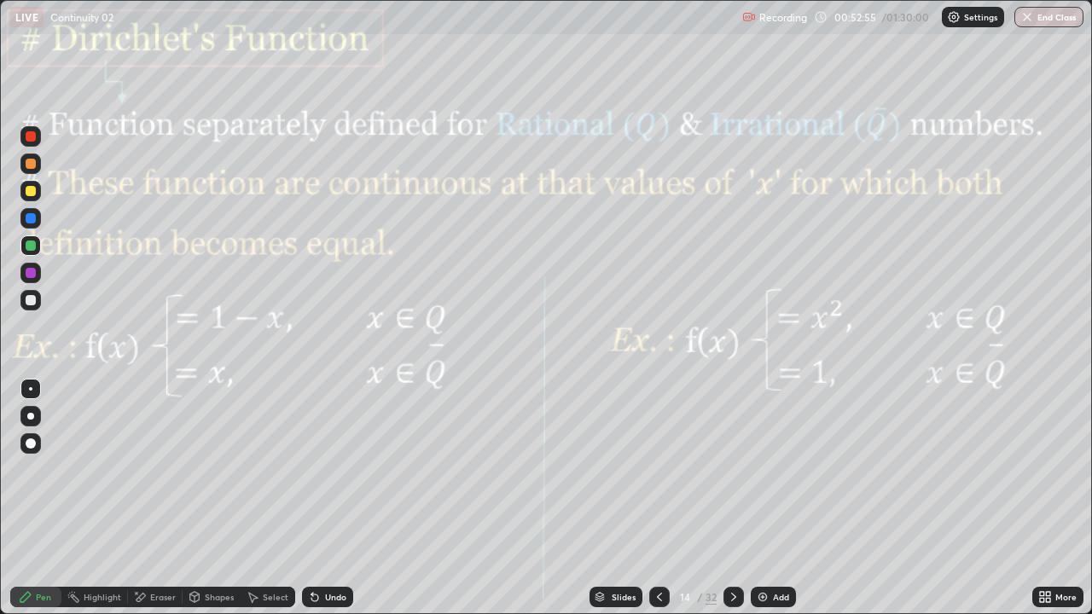
click at [33, 276] on div at bounding box center [31, 273] width 10 height 10
click at [29, 243] on div at bounding box center [31, 246] width 10 height 10
click at [322, 505] on div "Undo" at bounding box center [327, 597] width 51 height 20
click at [735, 505] on icon at bounding box center [734, 597] width 14 height 14
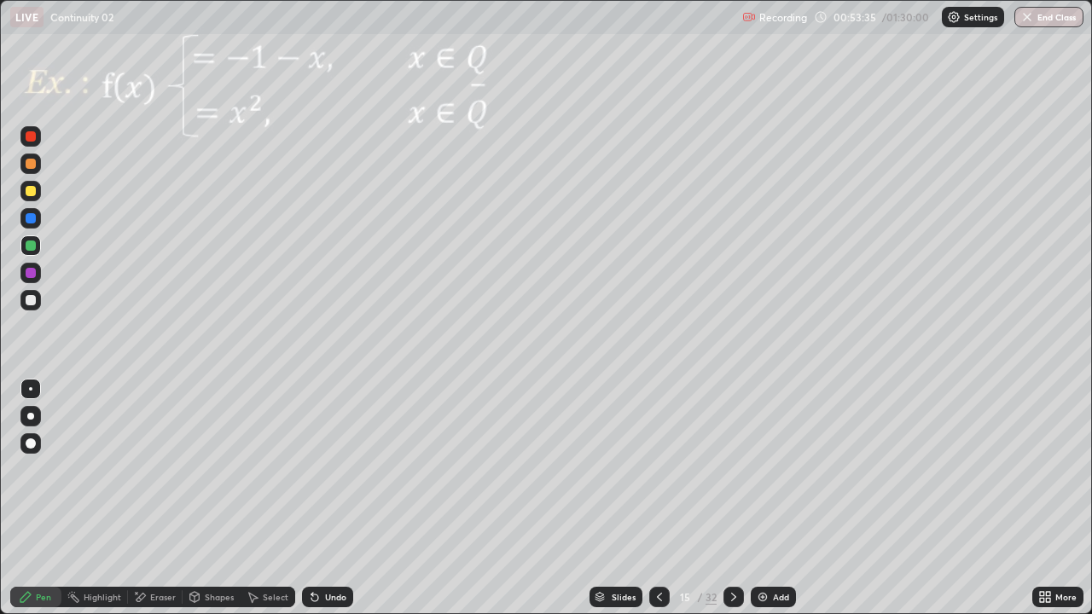
click at [734, 505] on div at bounding box center [733, 597] width 20 height 20
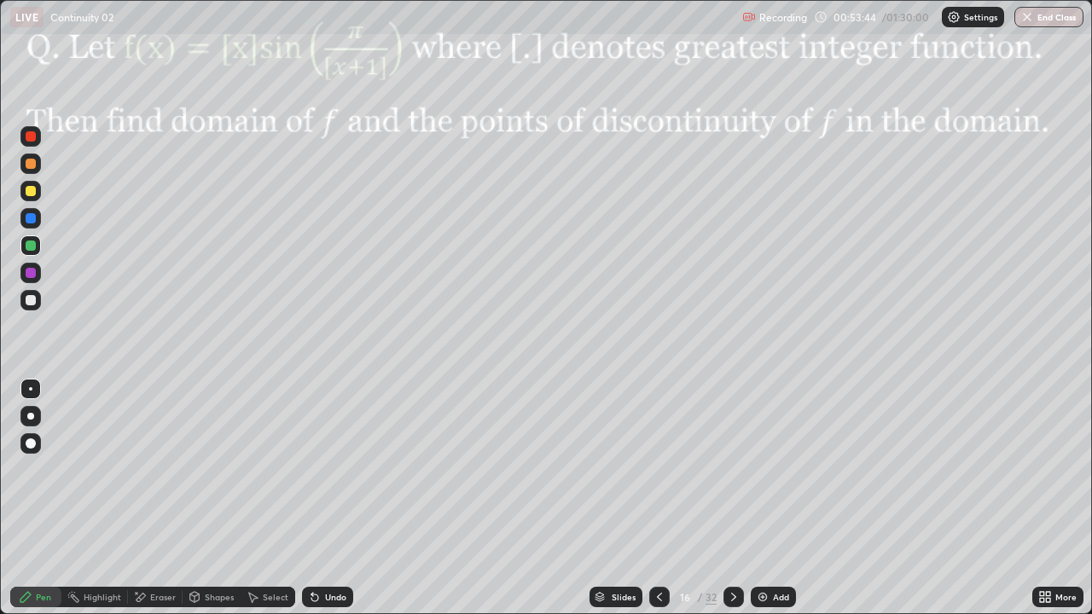
click at [732, 505] on icon at bounding box center [734, 597] width 14 height 14
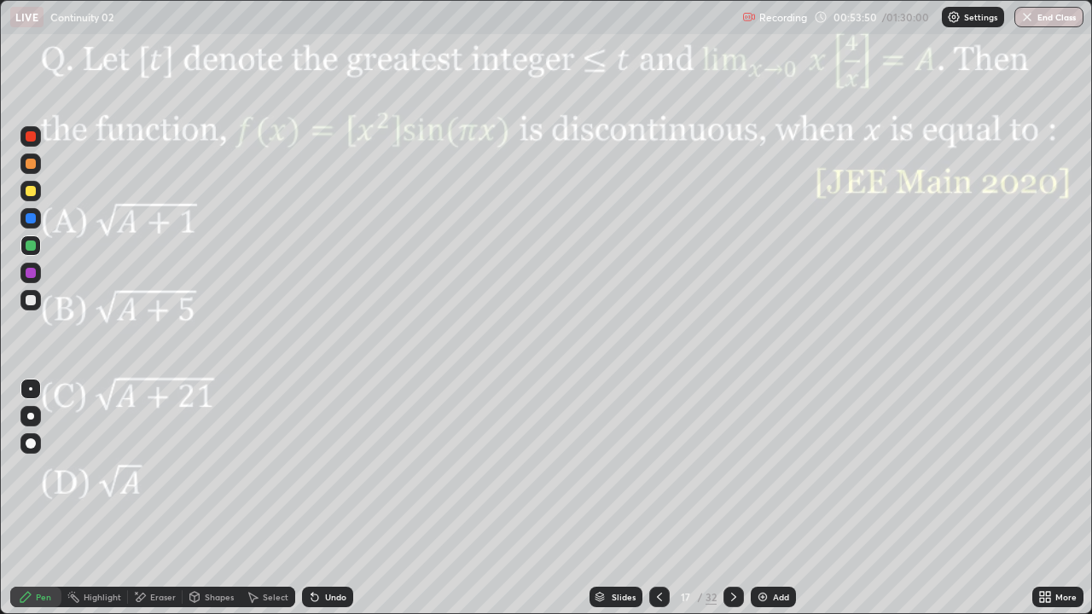
click at [738, 505] on icon at bounding box center [734, 597] width 14 height 14
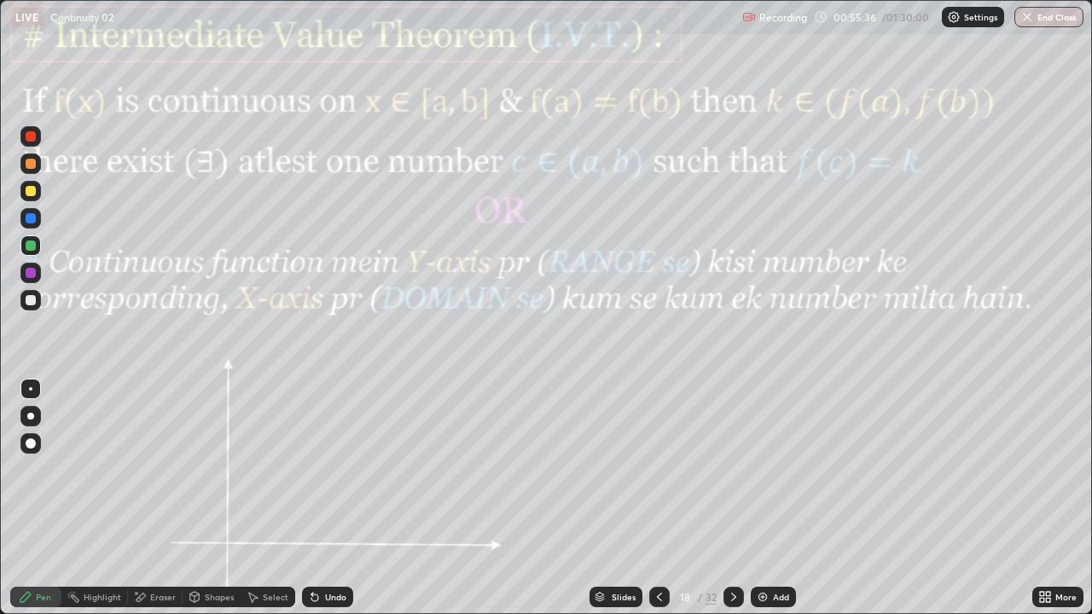
click at [26, 273] on div at bounding box center [31, 273] width 10 height 10
click at [31, 247] on div at bounding box center [31, 246] width 10 height 10
click at [739, 505] on icon at bounding box center [734, 597] width 14 height 14
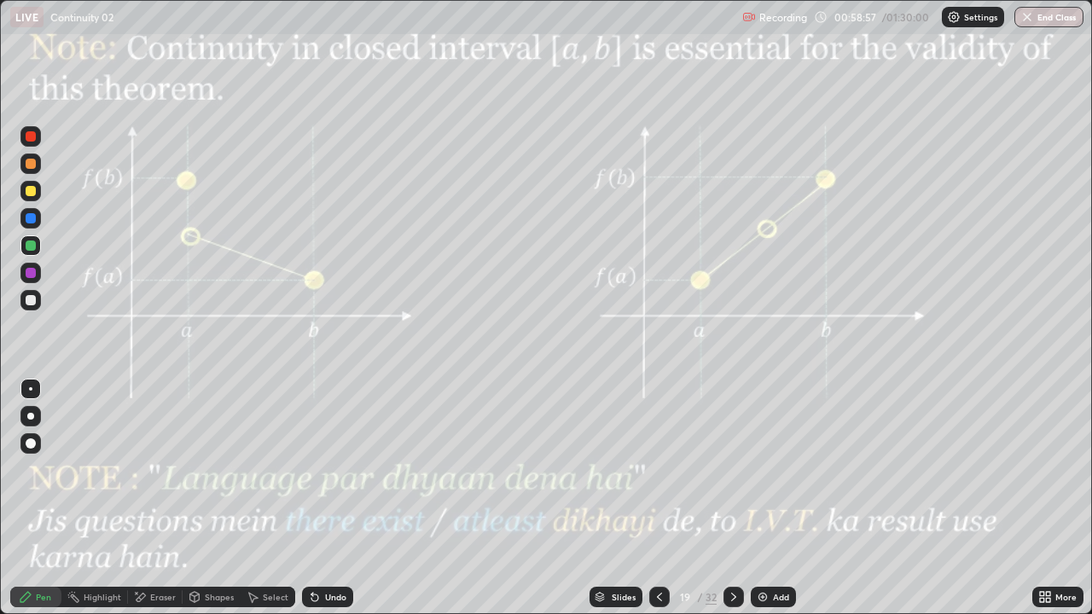
click at [38, 304] on div at bounding box center [30, 300] width 20 height 20
click at [147, 505] on div "Eraser" at bounding box center [155, 597] width 55 height 20
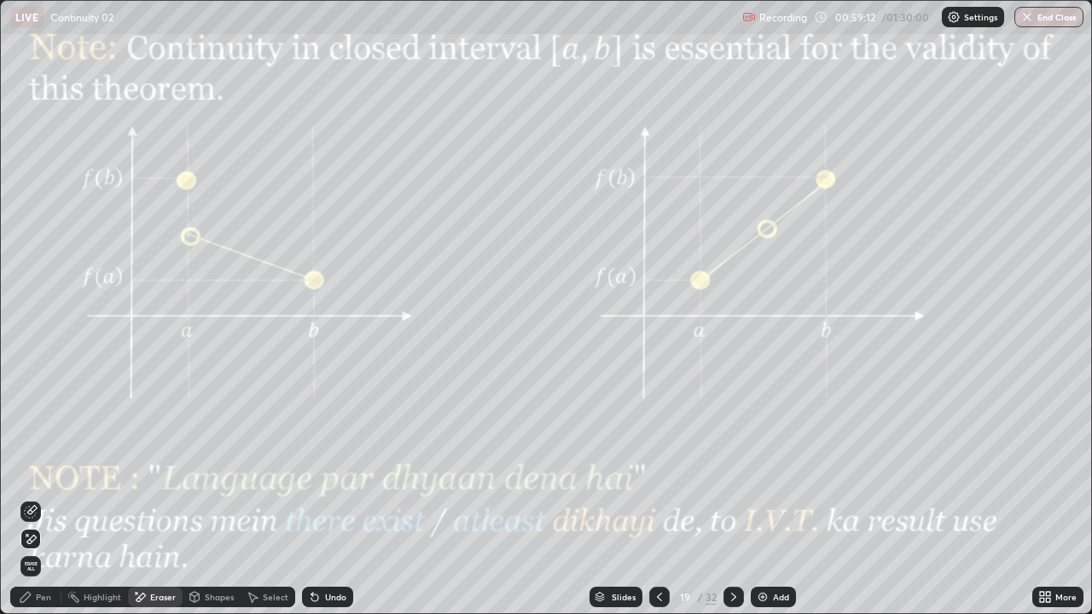
click at [38, 505] on div "Pen" at bounding box center [35, 597] width 51 height 20
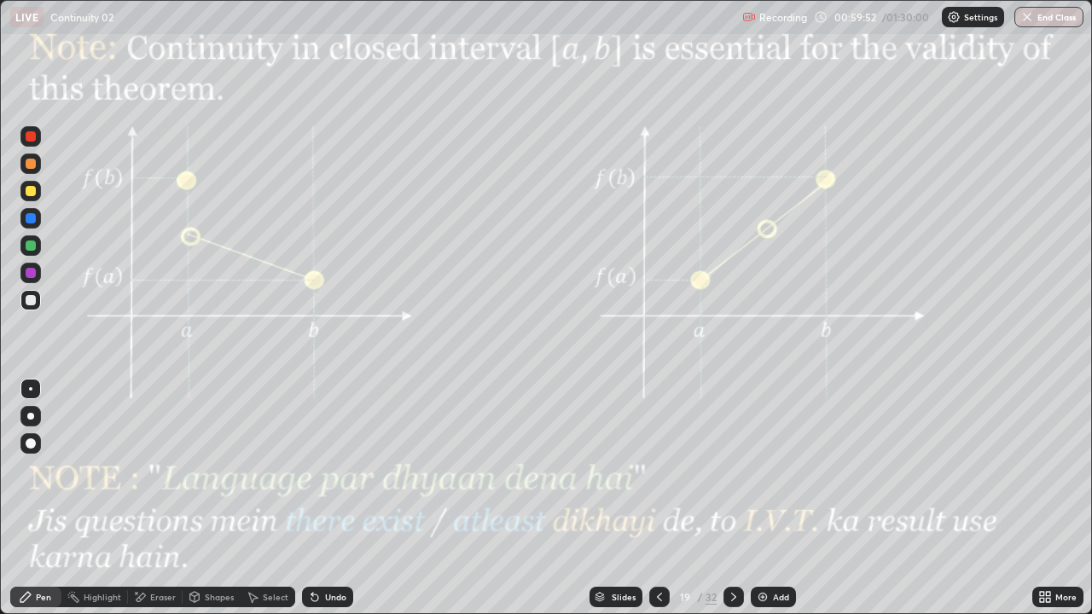
click at [148, 505] on div "Eraser" at bounding box center [155, 597] width 55 height 20
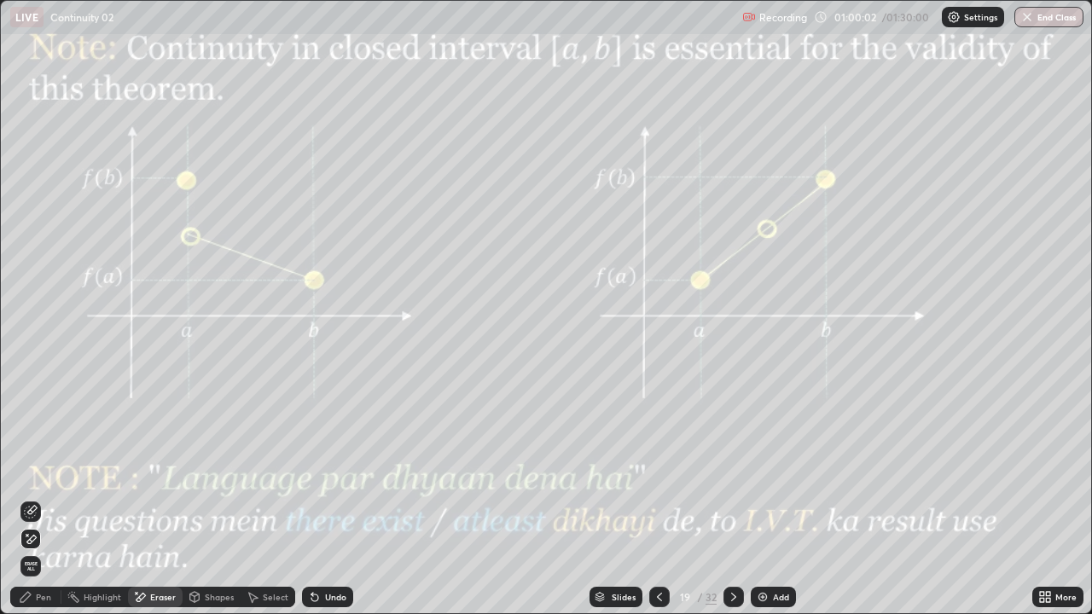
click at [43, 505] on div "Pen" at bounding box center [43, 597] width 15 height 9
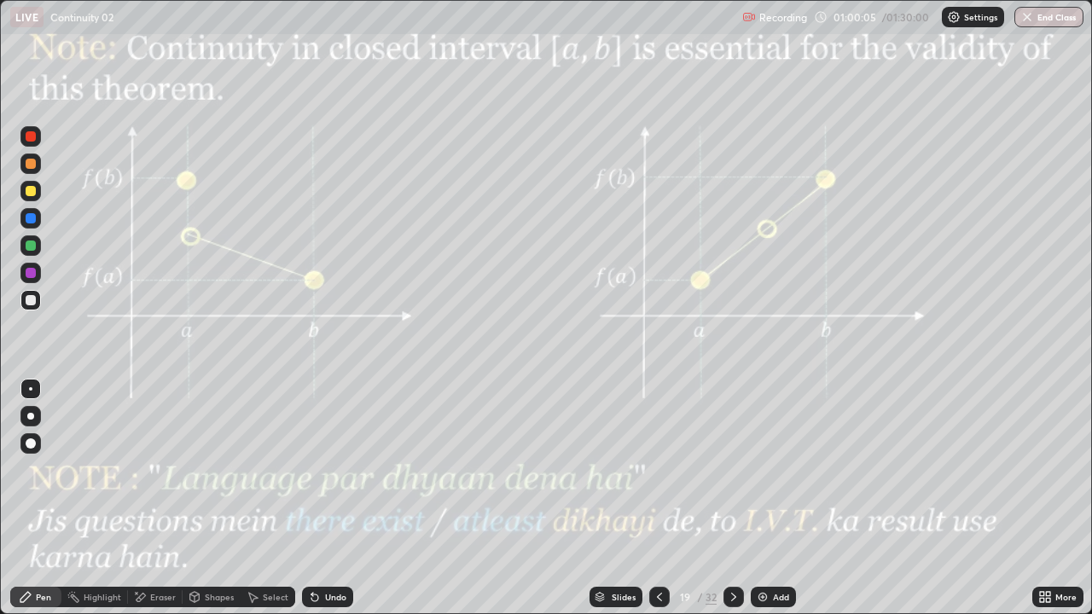
click at [31, 223] on div at bounding box center [31, 218] width 10 height 10
click at [328, 505] on div "Undo" at bounding box center [327, 597] width 51 height 20
click at [740, 505] on div at bounding box center [733, 597] width 20 height 20
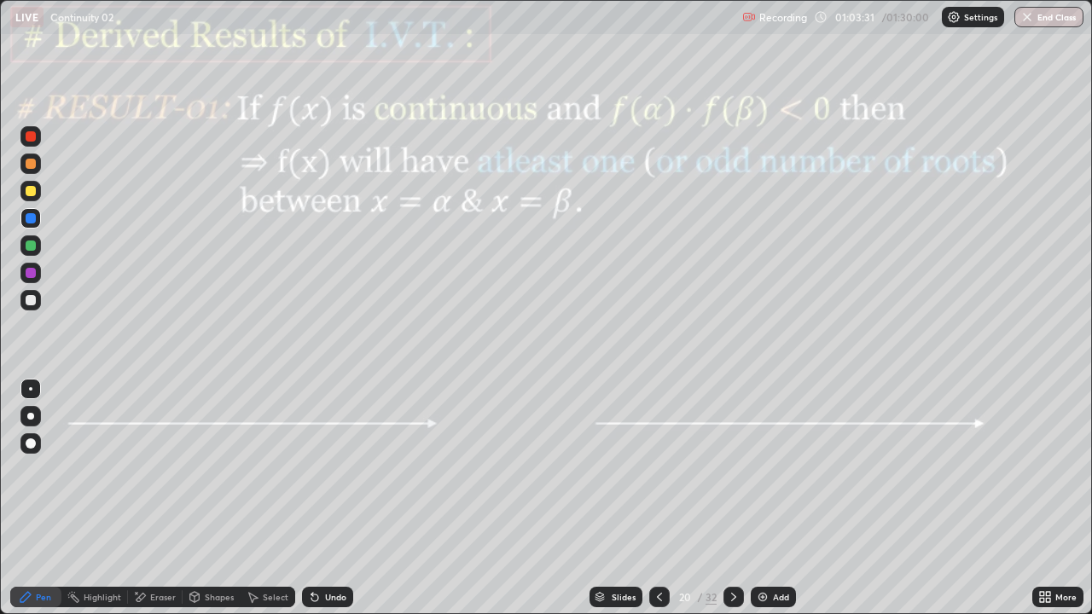
click at [29, 272] on div at bounding box center [31, 273] width 10 height 10
click at [30, 276] on div at bounding box center [31, 273] width 10 height 10
click at [32, 218] on div at bounding box center [31, 218] width 10 height 10
click at [31, 242] on div at bounding box center [31, 246] width 10 height 10
click at [26, 268] on div at bounding box center [30, 273] width 20 height 20
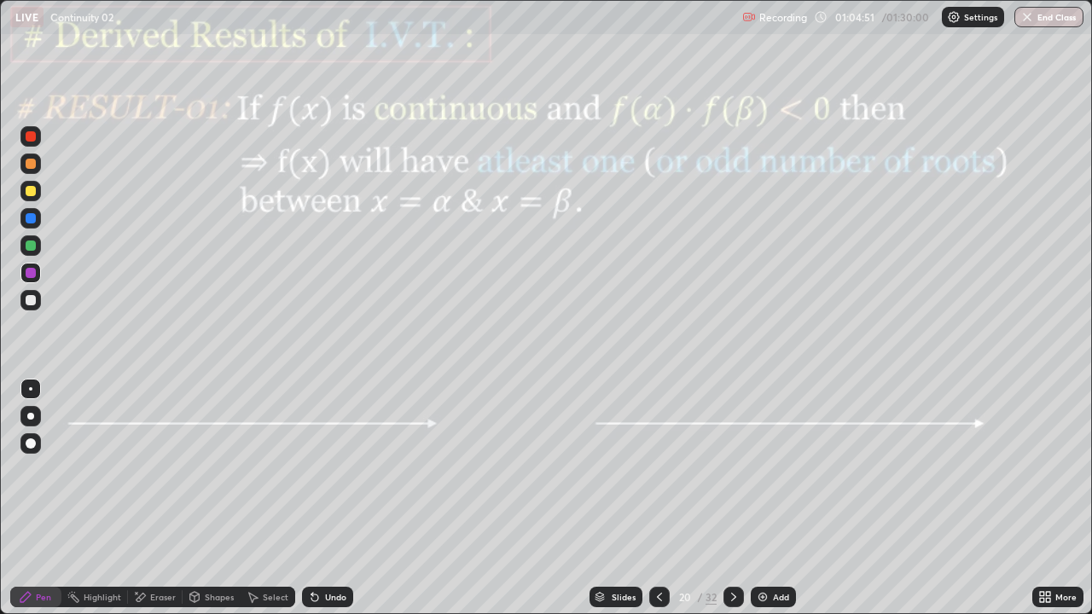
click at [315, 505] on icon at bounding box center [315, 597] width 14 height 14
click at [23, 248] on div at bounding box center [30, 245] width 20 height 20
click at [732, 505] on icon at bounding box center [734, 597] width 14 height 14
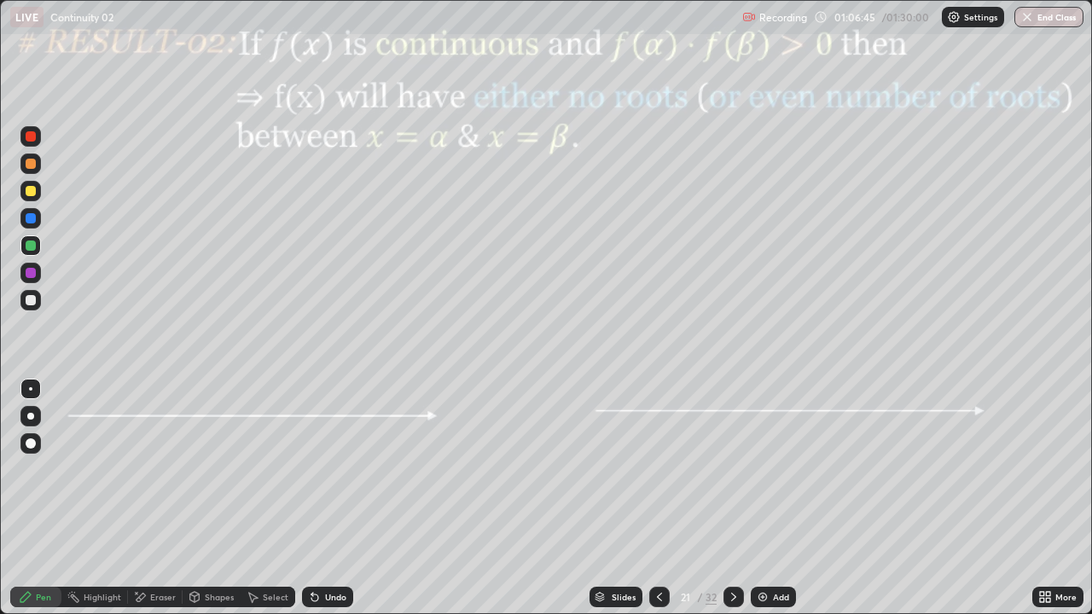
click at [49, 505] on div "Pen" at bounding box center [43, 597] width 15 height 9
click at [32, 216] on div at bounding box center [31, 218] width 10 height 10
click at [28, 275] on div at bounding box center [31, 273] width 10 height 10
click at [29, 197] on div at bounding box center [30, 191] width 20 height 20
click at [21, 266] on div at bounding box center [30, 273] width 20 height 20
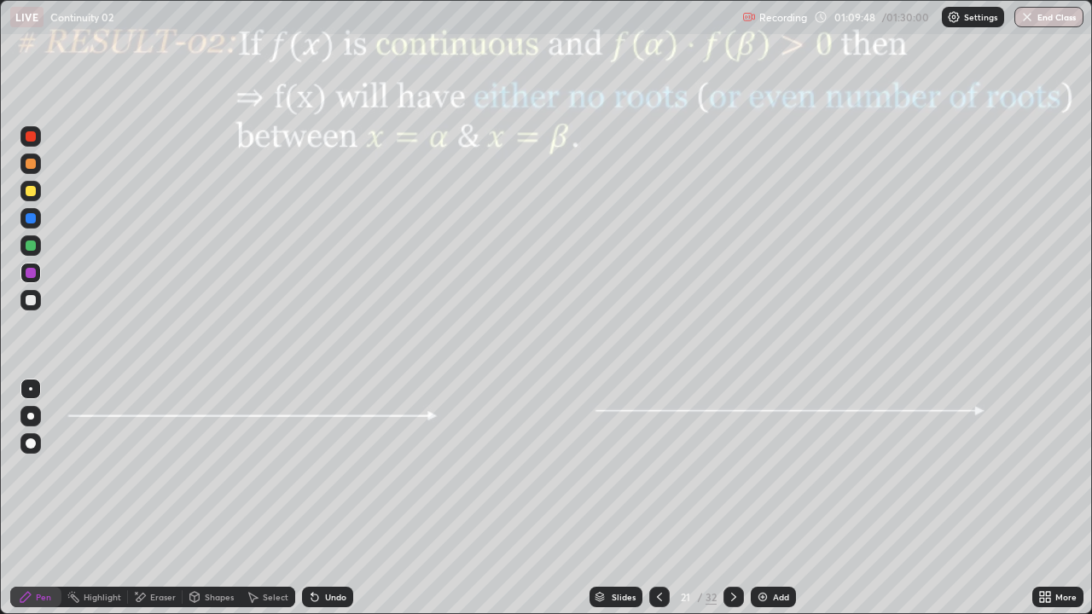
click at [735, 505] on icon at bounding box center [734, 597] width 14 height 14
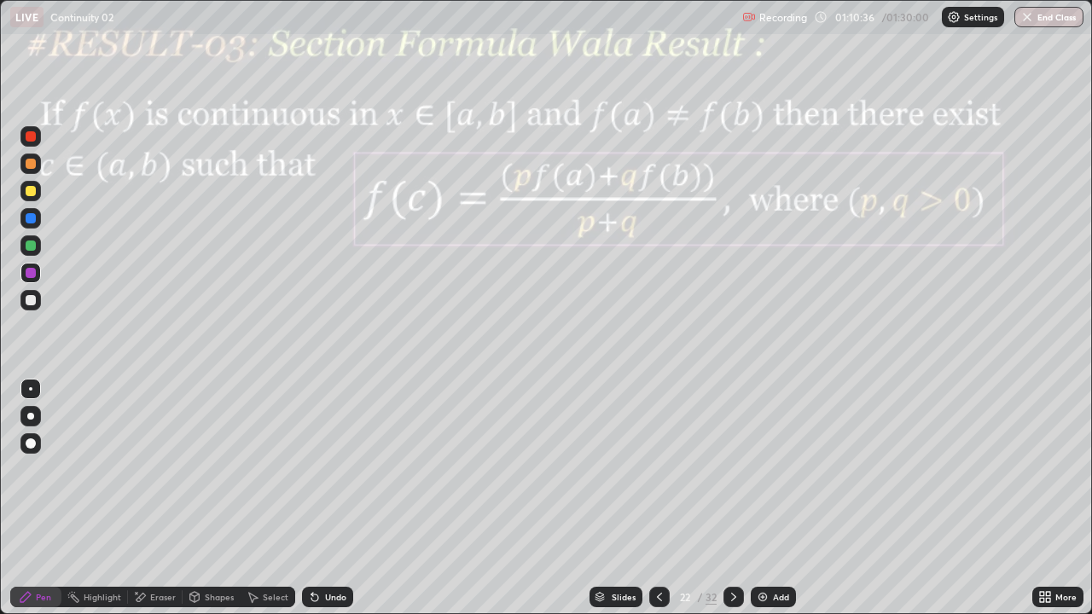
click at [217, 505] on div "Shapes" at bounding box center [212, 597] width 58 height 20
click at [159, 505] on div "Eraser" at bounding box center [163, 597] width 26 height 9
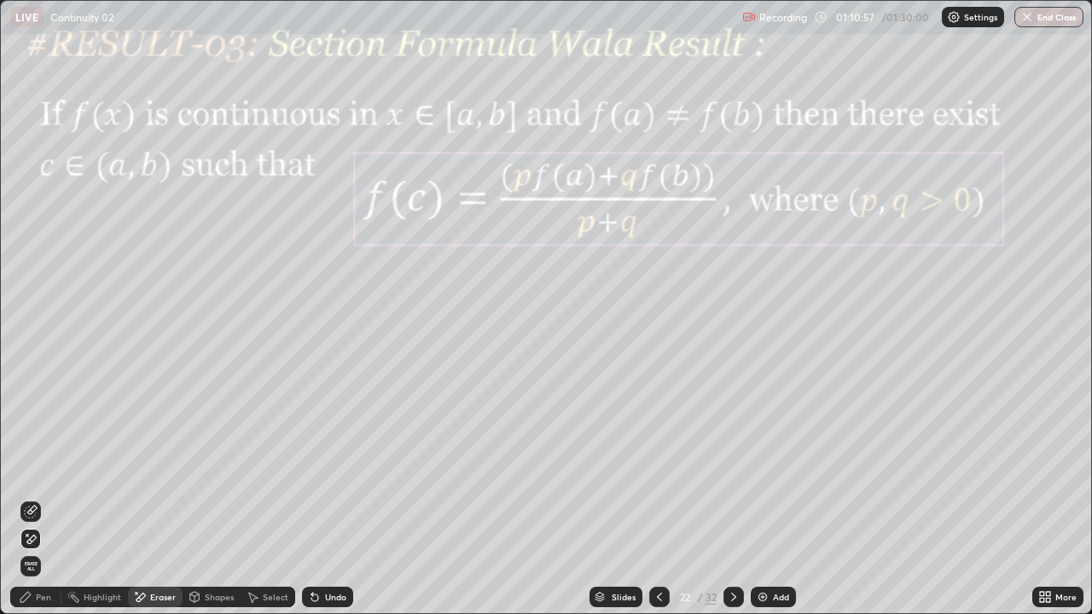
click at [211, 505] on div "Shapes" at bounding box center [219, 597] width 29 height 9
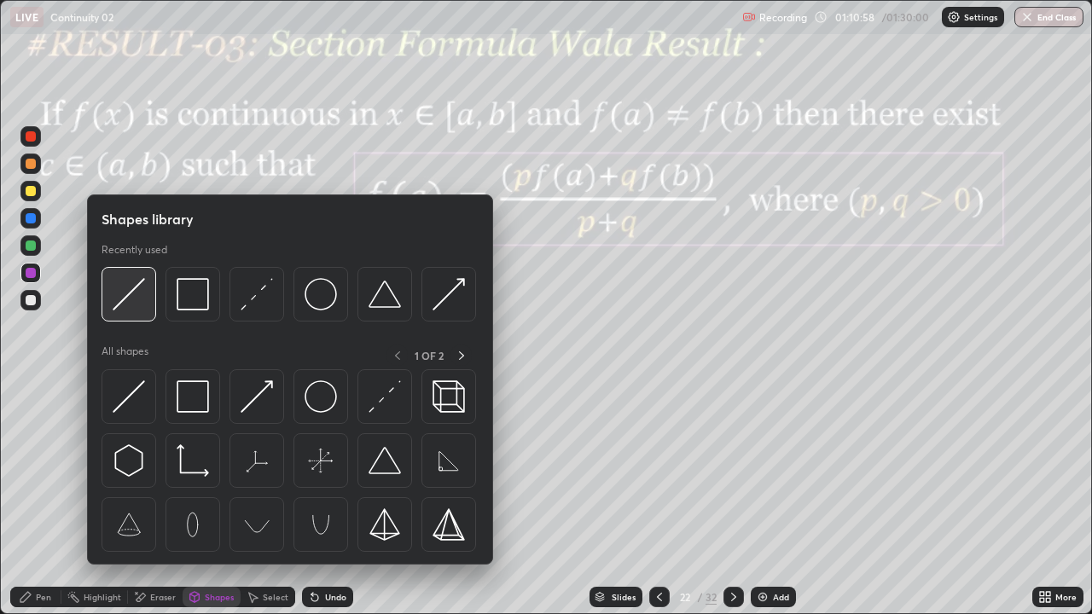
click at [130, 292] on img at bounding box center [129, 294] width 32 height 32
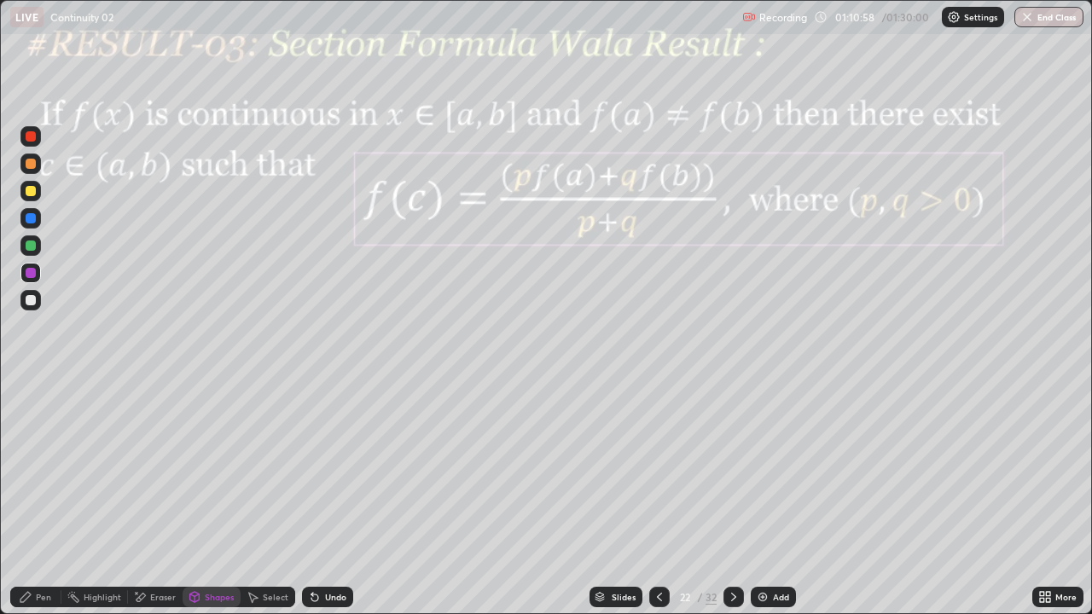
click at [37, 298] on div at bounding box center [30, 300] width 20 height 20
click at [32, 250] on div at bounding box center [31, 246] width 10 height 10
click at [325, 505] on div "Undo" at bounding box center [335, 597] width 21 height 9
click at [38, 505] on div "Pen" at bounding box center [35, 597] width 51 height 20
click at [33, 276] on div at bounding box center [31, 273] width 10 height 10
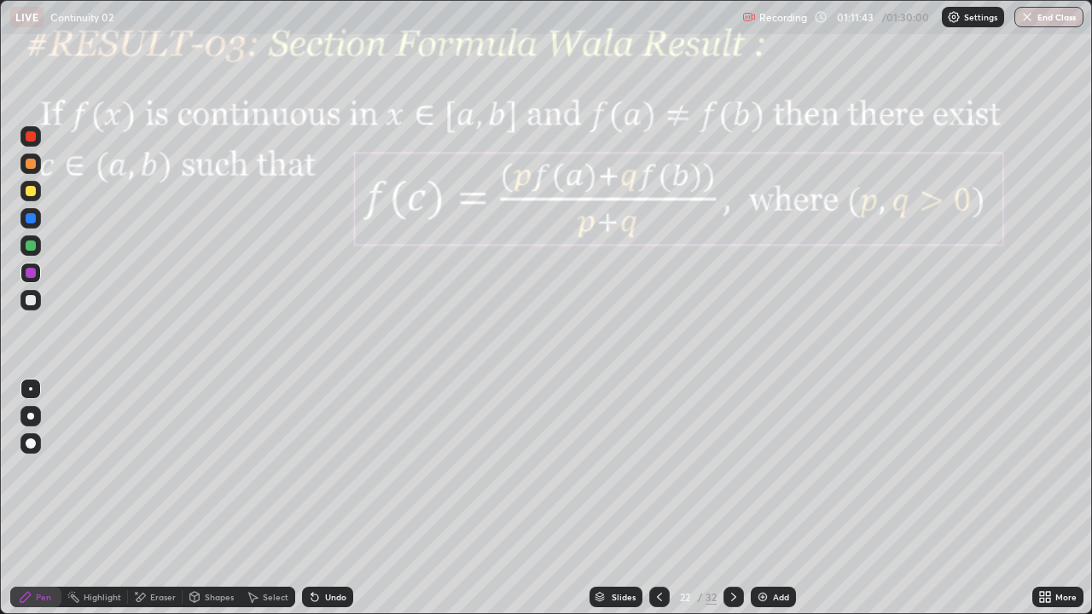
click at [34, 302] on div at bounding box center [31, 300] width 10 height 10
click at [25, 143] on div at bounding box center [30, 136] width 20 height 20
click at [224, 505] on div "Shapes" at bounding box center [219, 597] width 29 height 9
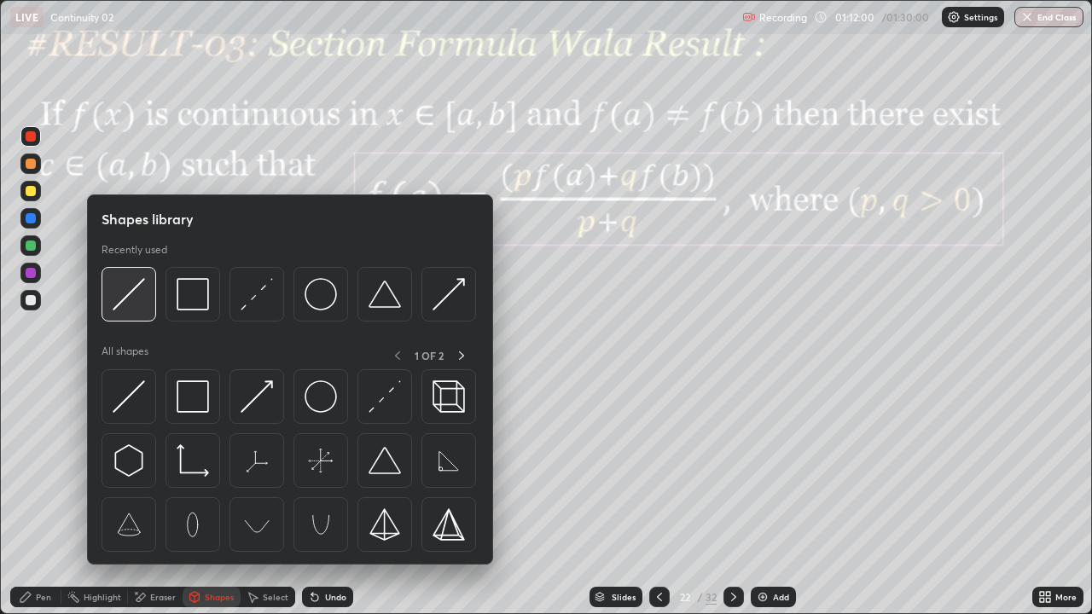
click at [136, 306] on img at bounding box center [129, 294] width 32 height 32
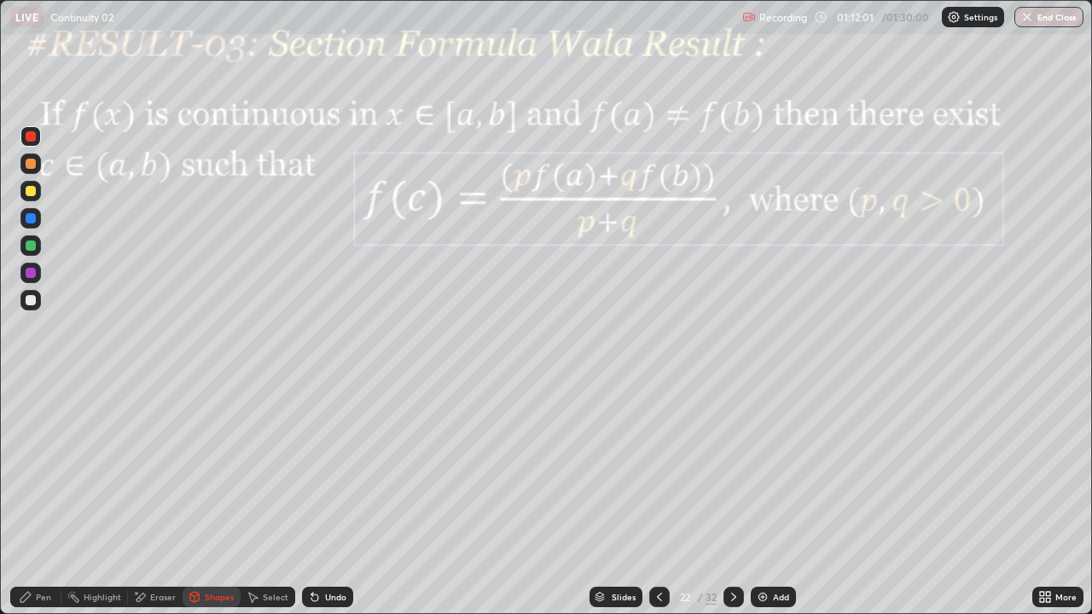
click at [35, 191] on div at bounding box center [31, 191] width 10 height 10
click at [45, 505] on div "Pen" at bounding box center [43, 597] width 15 height 9
click at [32, 300] on div at bounding box center [31, 300] width 10 height 10
click at [32, 195] on div at bounding box center [31, 191] width 10 height 10
click at [28, 271] on div at bounding box center [31, 273] width 10 height 10
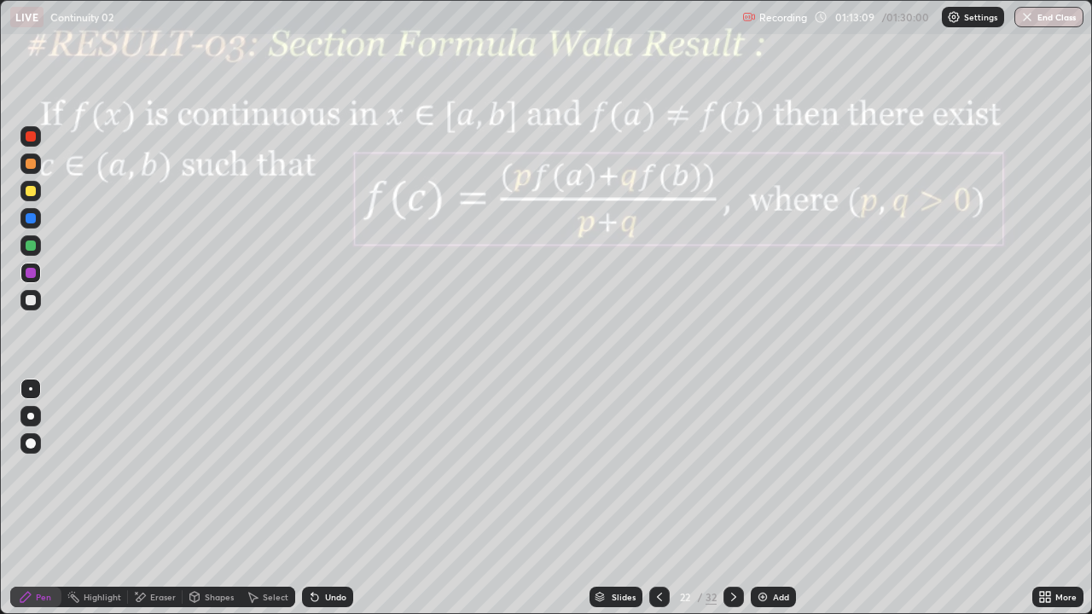
click at [38, 222] on div at bounding box center [30, 218] width 20 height 20
click at [33, 247] on div at bounding box center [31, 246] width 10 height 10
click at [163, 505] on div "Eraser" at bounding box center [163, 597] width 26 height 9
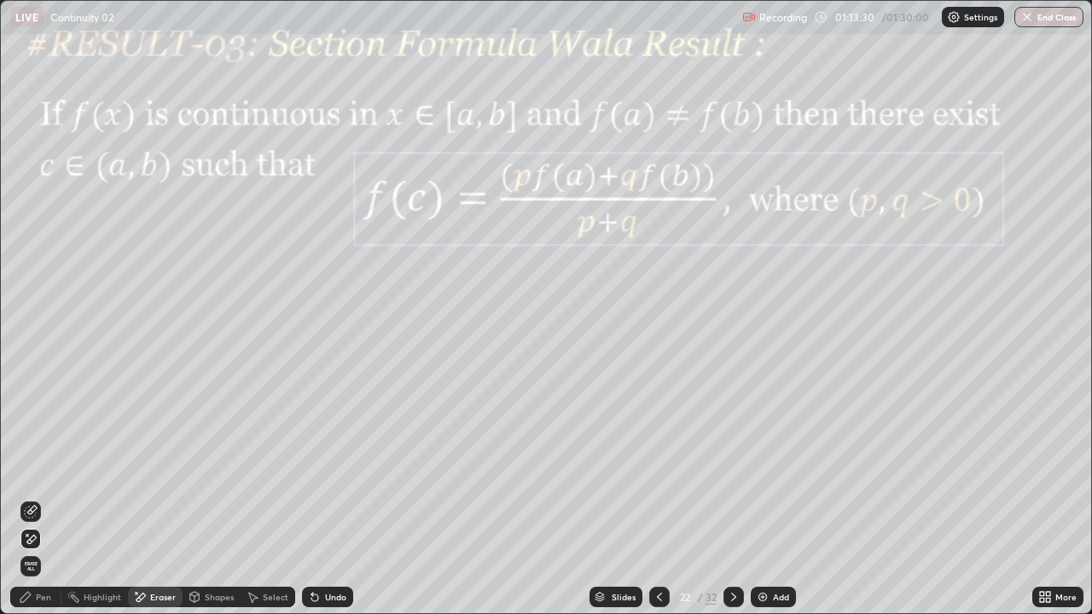
click at [40, 505] on div "Pen" at bounding box center [35, 597] width 51 height 20
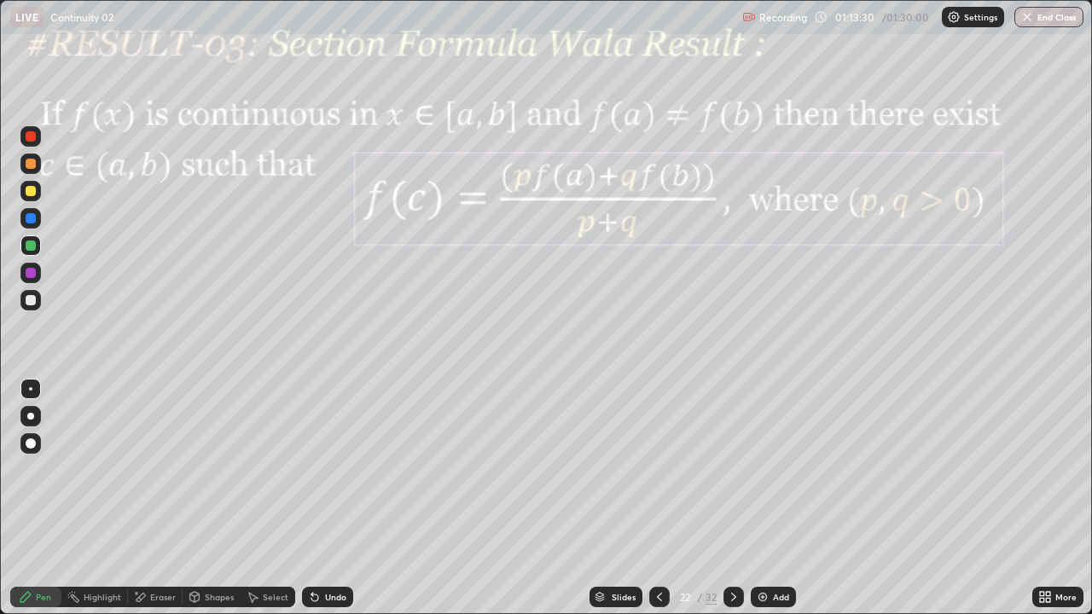
click at [35, 279] on div at bounding box center [30, 273] width 20 height 20
click at [32, 247] on div at bounding box center [31, 246] width 10 height 10
click at [37, 304] on div at bounding box center [30, 300] width 20 height 20
click at [40, 254] on div at bounding box center [30, 245] width 20 height 27
click at [737, 505] on div at bounding box center [733, 597] width 20 height 20
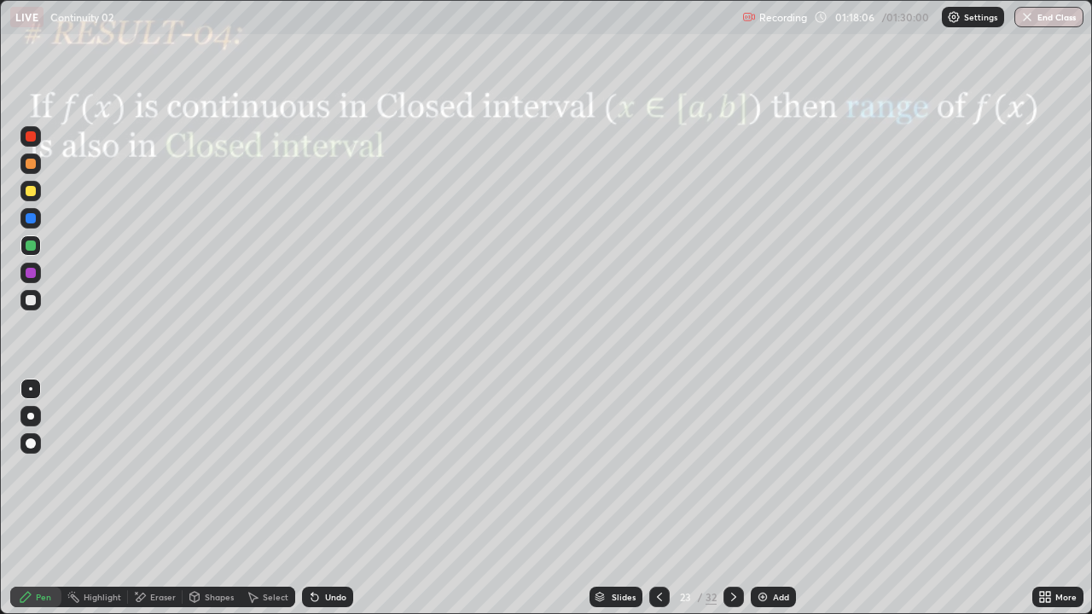
click at [741, 505] on div at bounding box center [733, 597] width 20 height 20
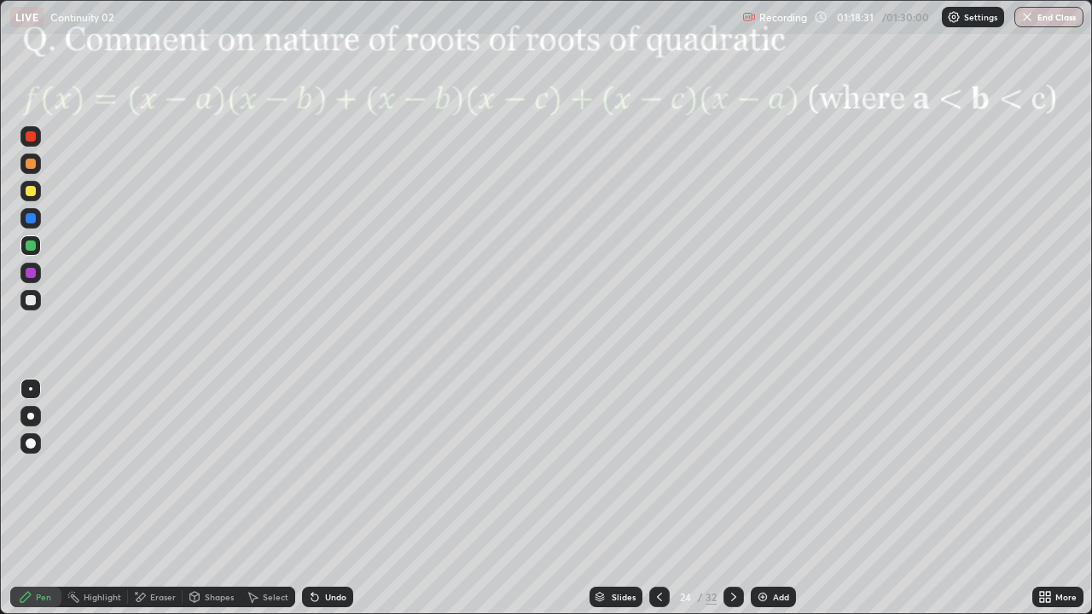
click at [732, 505] on icon at bounding box center [734, 597] width 14 height 14
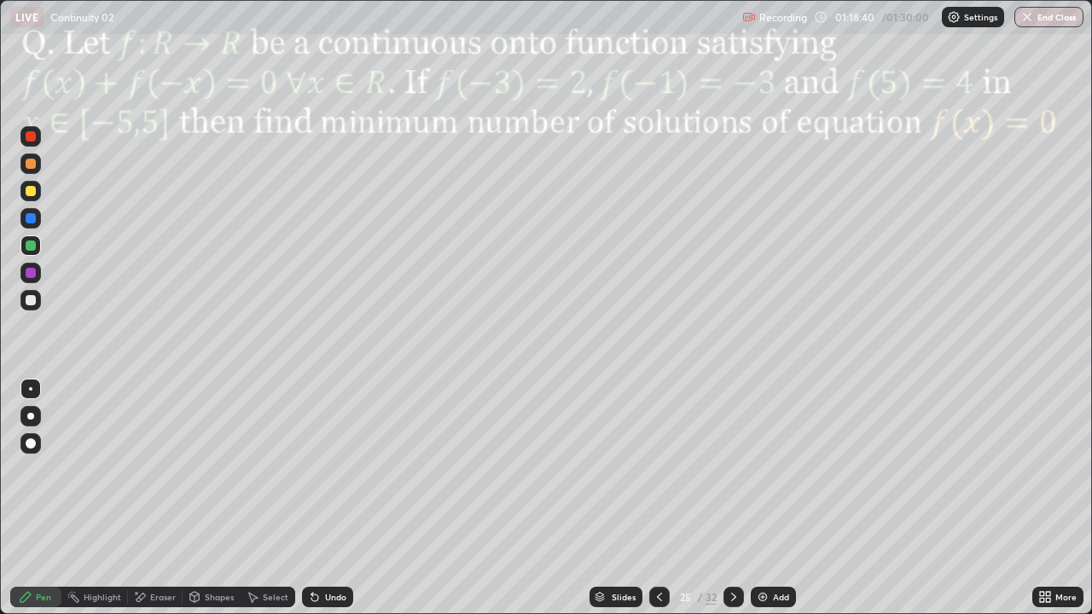
click at [736, 505] on div at bounding box center [733, 597] width 20 height 20
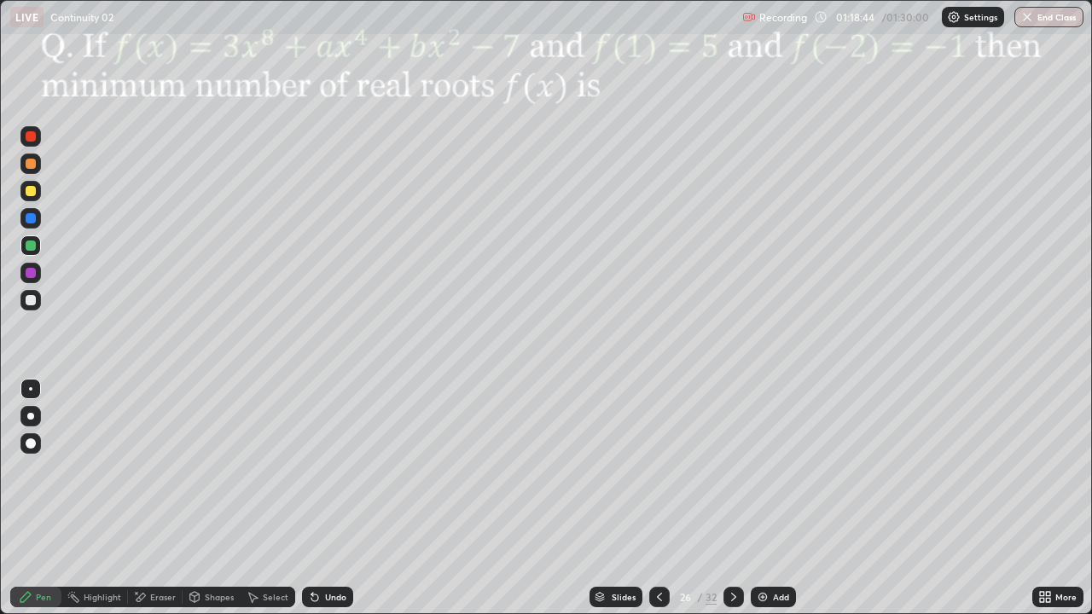
click at [738, 505] on div at bounding box center [733, 597] width 20 height 20
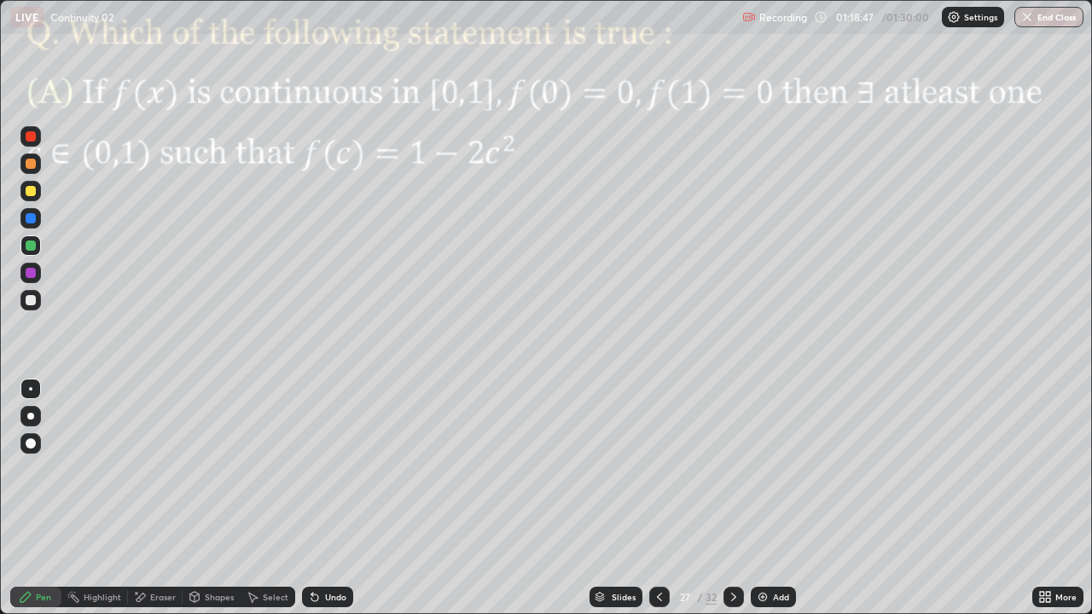
click at [735, 505] on icon at bounding box center [734, 597] width 14 height 14
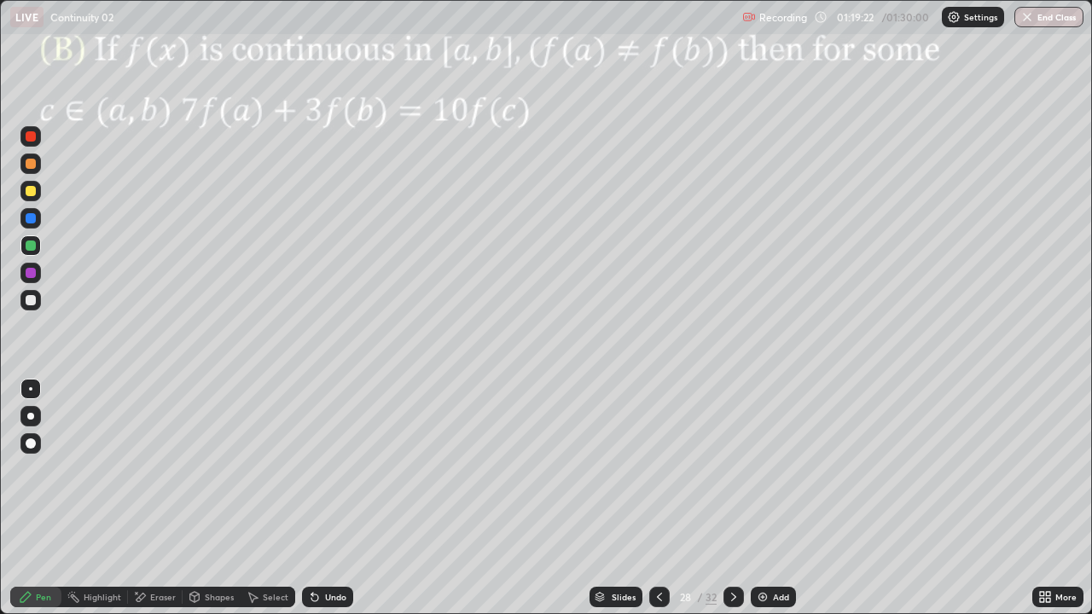
click at [658, 505] on icon at bounding box center [660, 597] width 14 height 14
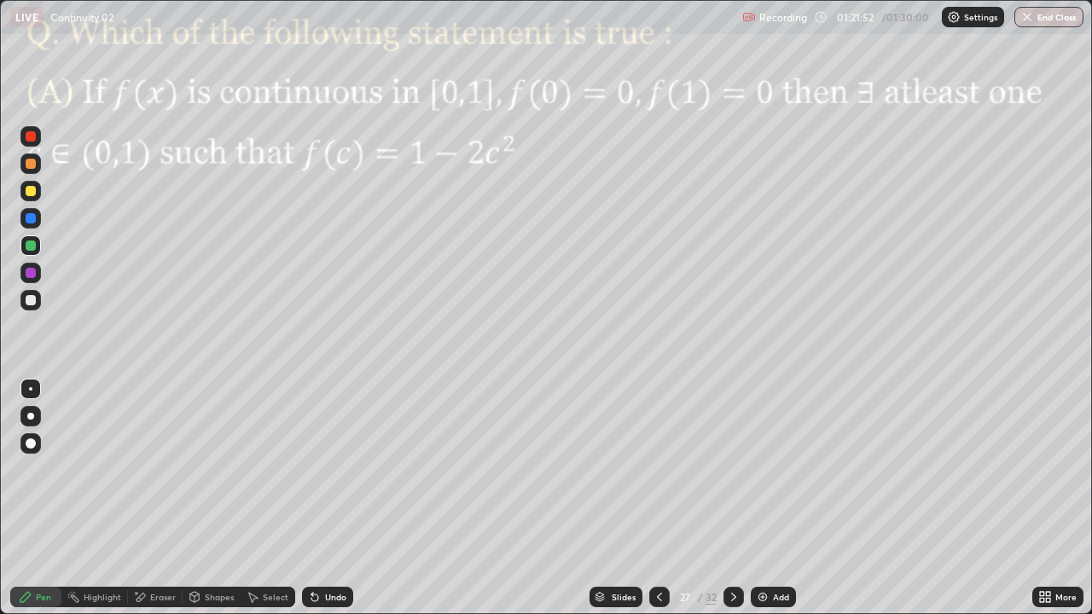
click at [32, 271] on div at bounding box center [31, 273] width 10 height 10
click at [161, 505] on div "Eraser" at bounding box center [163, 597] width 26 height 9
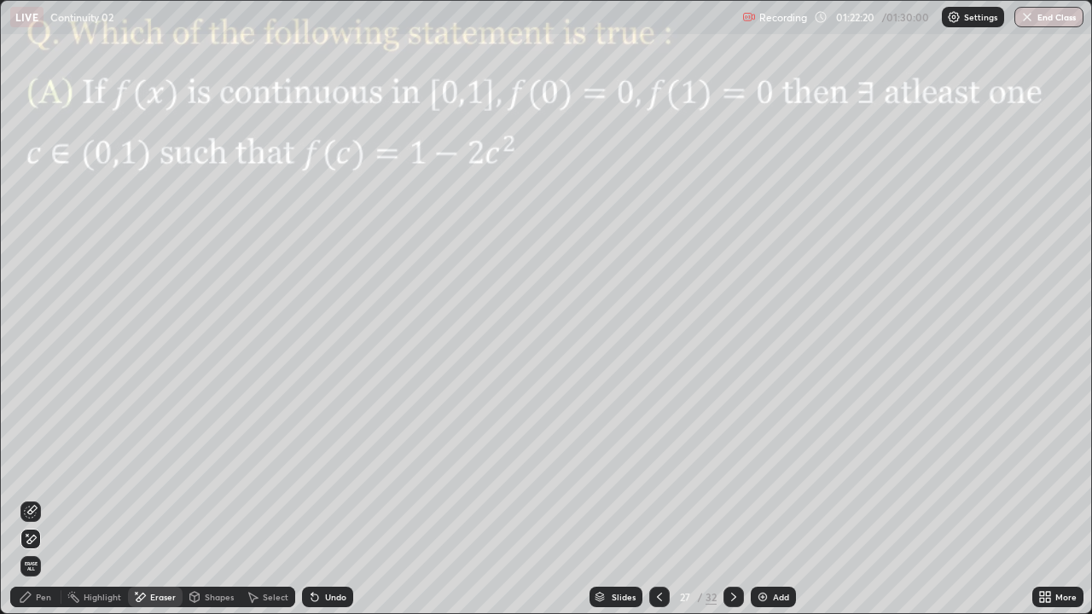
click at [29, 505] on div "Pen" at bounding box center [35, 597] width 51 height 20
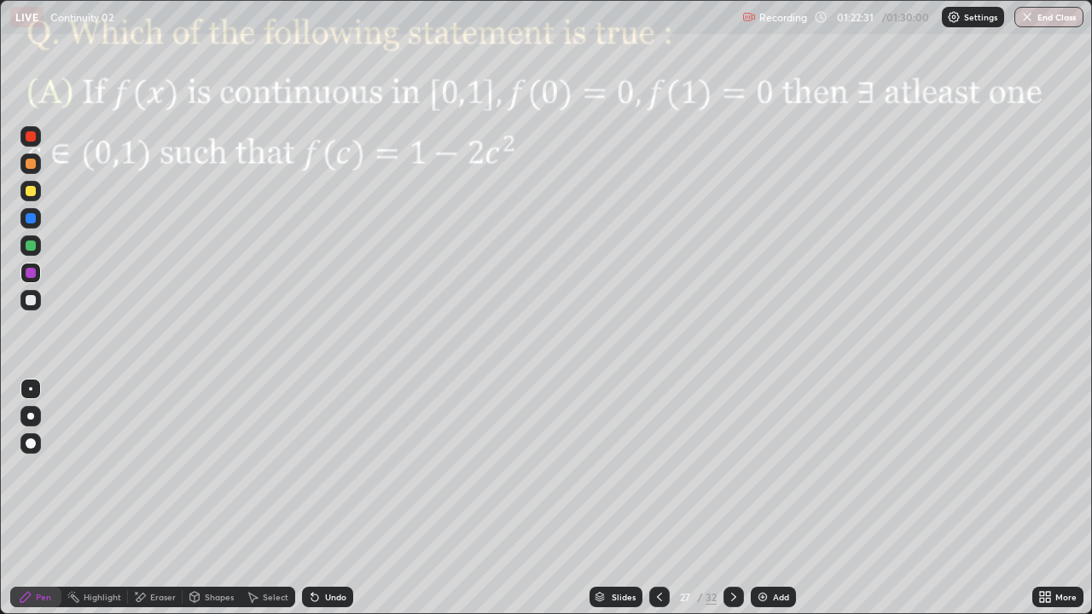
click at [153, 505] on div "Eraser" at bounding box center [163, 597] width 26 height 9
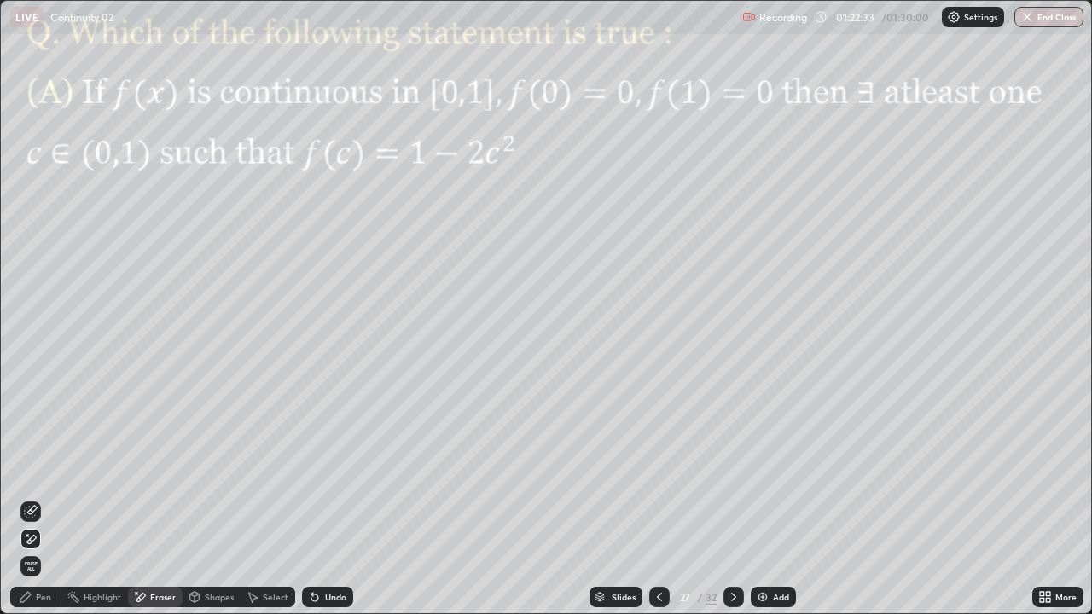
click at [27, 505] on icon at bounding box center [25, 597] width 10 height 10
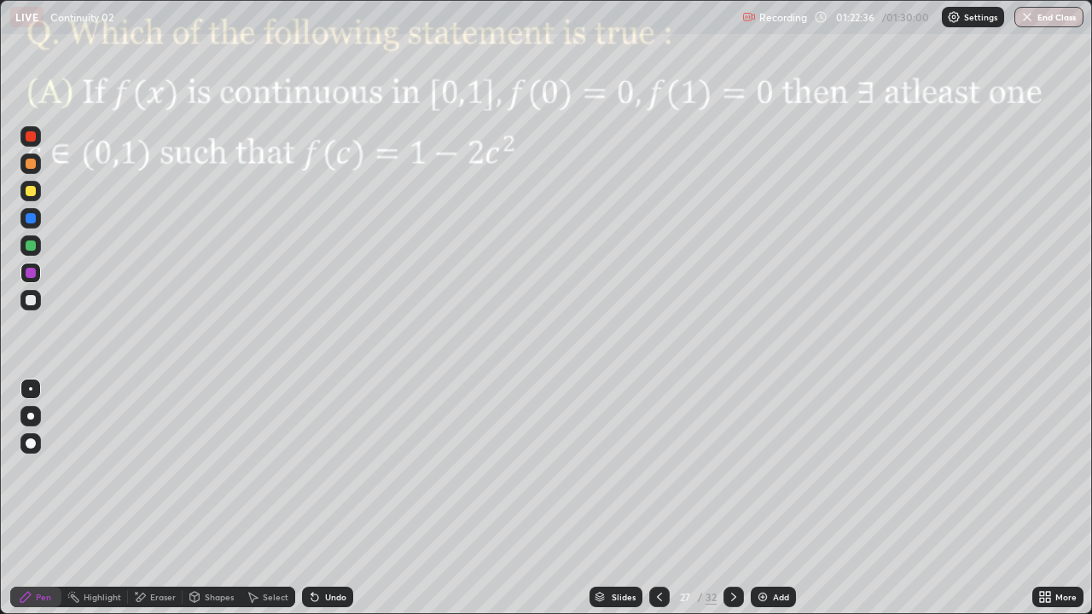
click at [38, 246] on div at bounding box center [30, 245] width 20 height 20
click at [29, 271] on div at bounding box center [31, 273] width 10 height 10
click at [328, 505] on div "Undo" at bounding box center [335, 597] width 21 height 9
click at [38, 220] on div at bounding box center [30, 218] width 20 height 20
click at [328, 505] on div "Undo" at bounding box center [335, 597] width 21 height 9
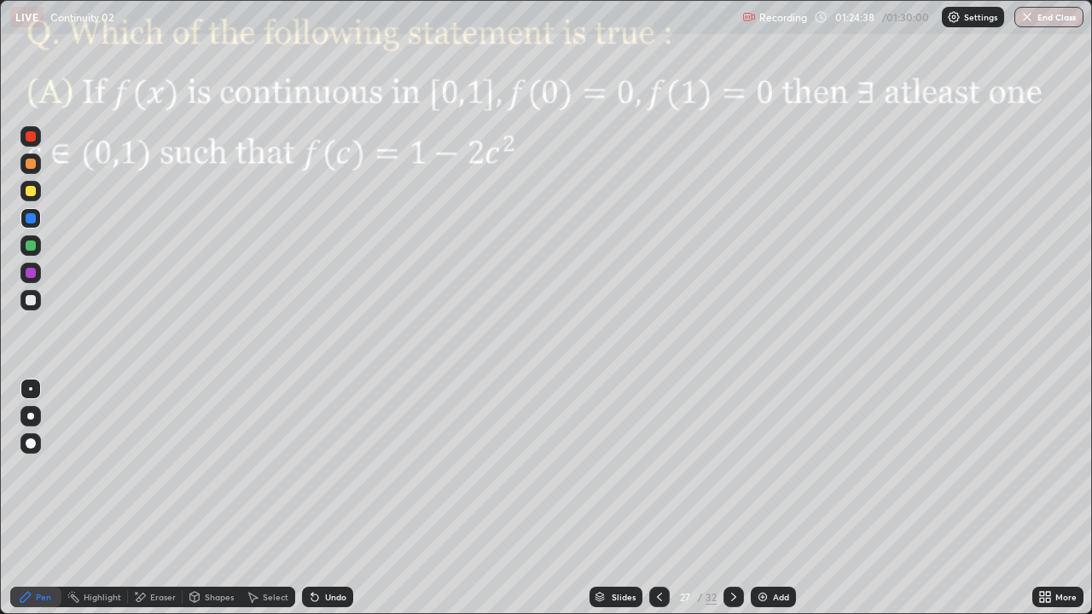
click at [328, 505] on div "Undo" at bounding box center [335, 597] width 21 height 9
click at [329, 505] on div "Undo" at bounding box center [335, 597] width 21 height 9
click at [333, 505] on div "Undo" at bounding box center [335, 597] width 21 height 9
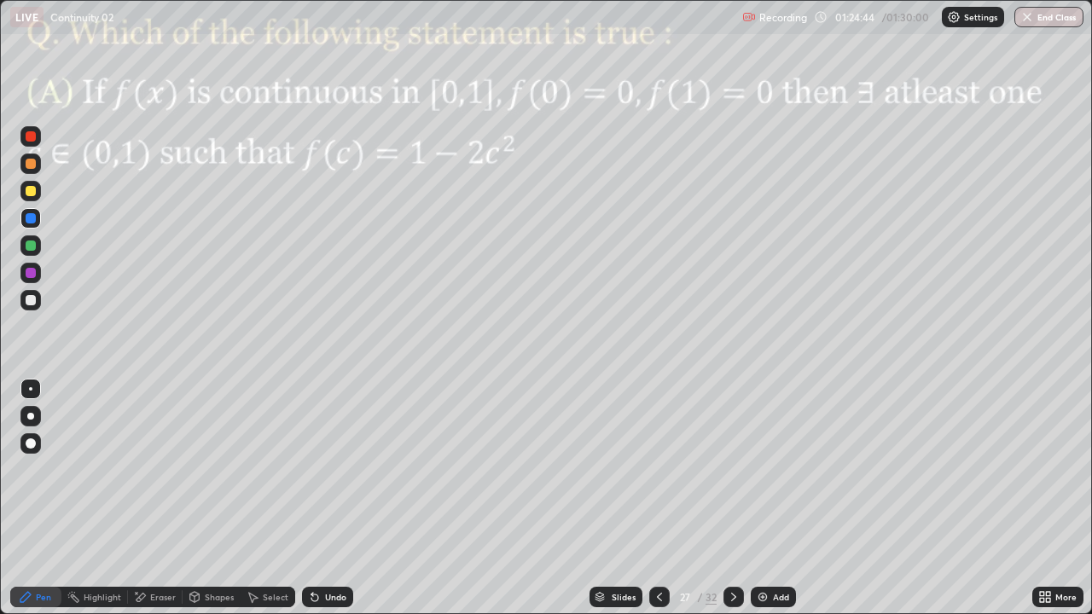
click at [335, 505] on div "Undo" at bounding box center [327, 597] width 51 height 20
click at [330, 505] on div "Undo" at bounding box center [335, 597] width 21 height 9
click at [325, 505] on div "Undo" at bounding box center [335, 597] width 21 height 9
click at [738, 505] on div at bounding box center [733, 597] width 20 height 20
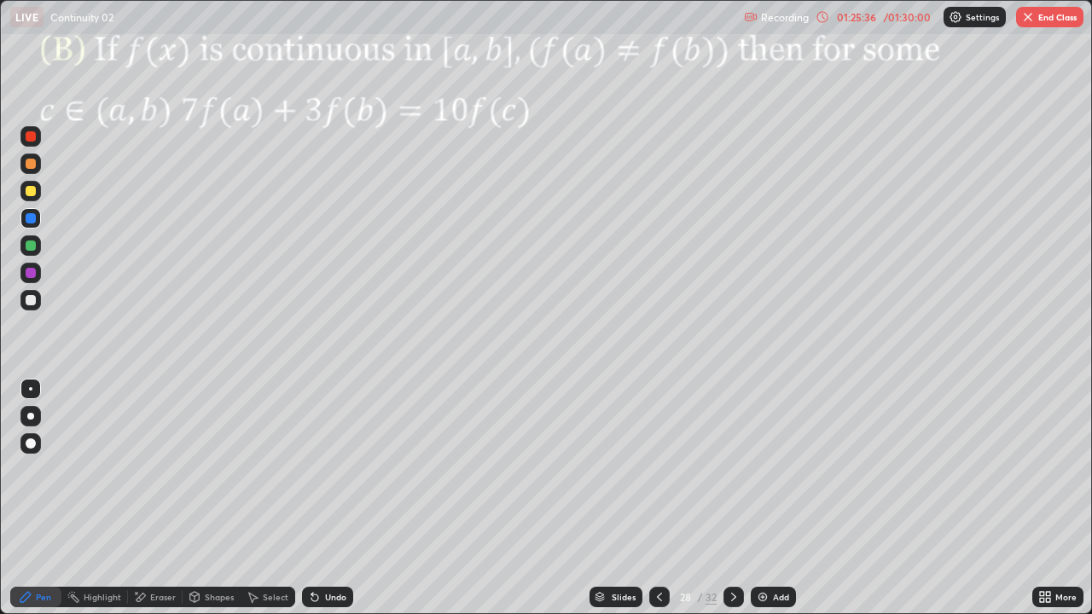
click at [732, 505] on icon at bounding box center [734, 597] width 14 height 14
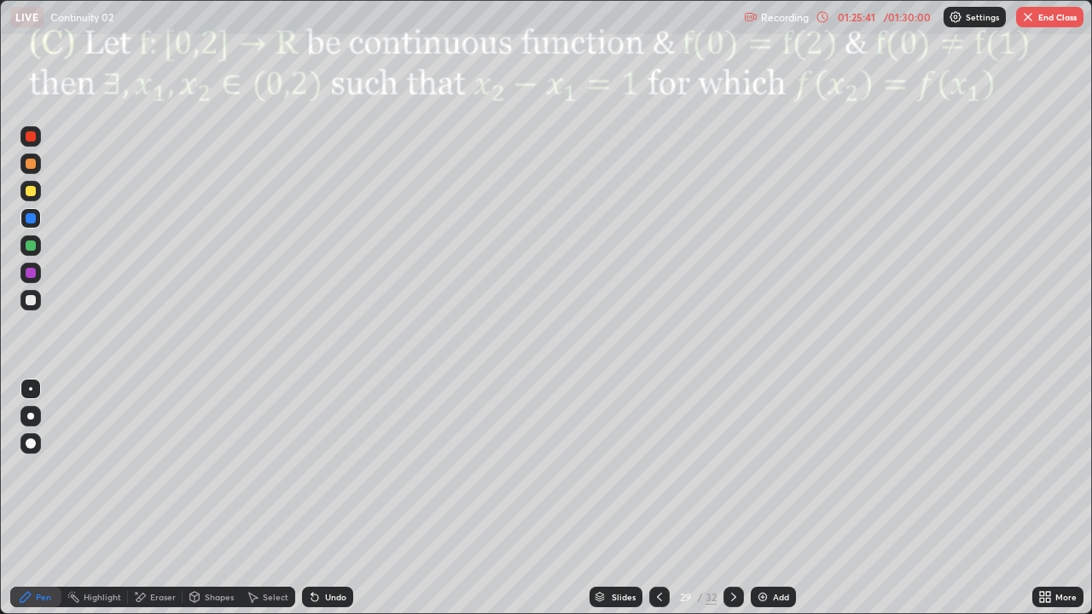
click at [339, 505] on div "Undo" at bounding box center [335, 597] width 21 height 9
click at [730, 505] on div at bounding box center [733, 597] width 20 height 34
click at [734, 505] on icon at bounding box center [734, 597] width 14 height 14
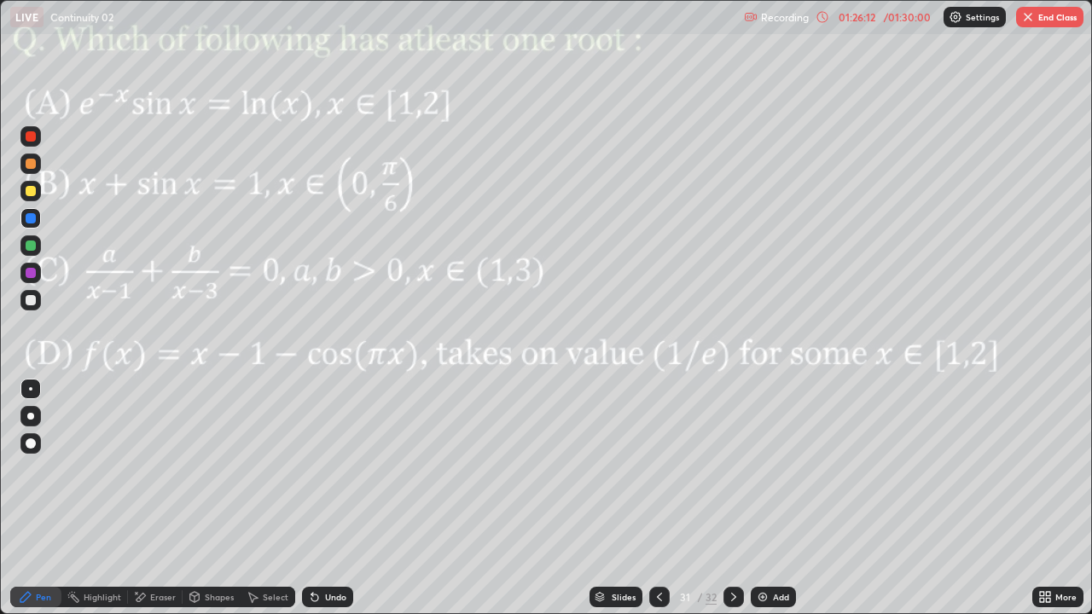
click at [658, 505] on icon at bounding box center [660, 597] width 14 height 14
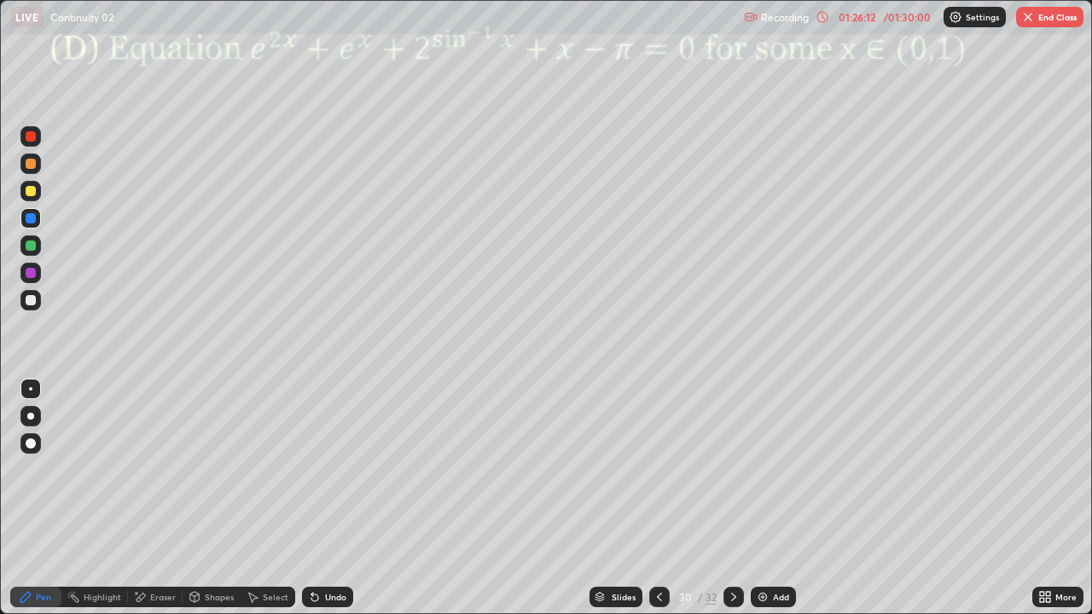
click at [665, 505] on div at bounding box center [659, 597] width 20 height 20
click at [658, 505] on icon at bounding box center [660, 597] width 14 height 14
click at [660, 505] on div at bounding box center [659, 597] width 20 height 20
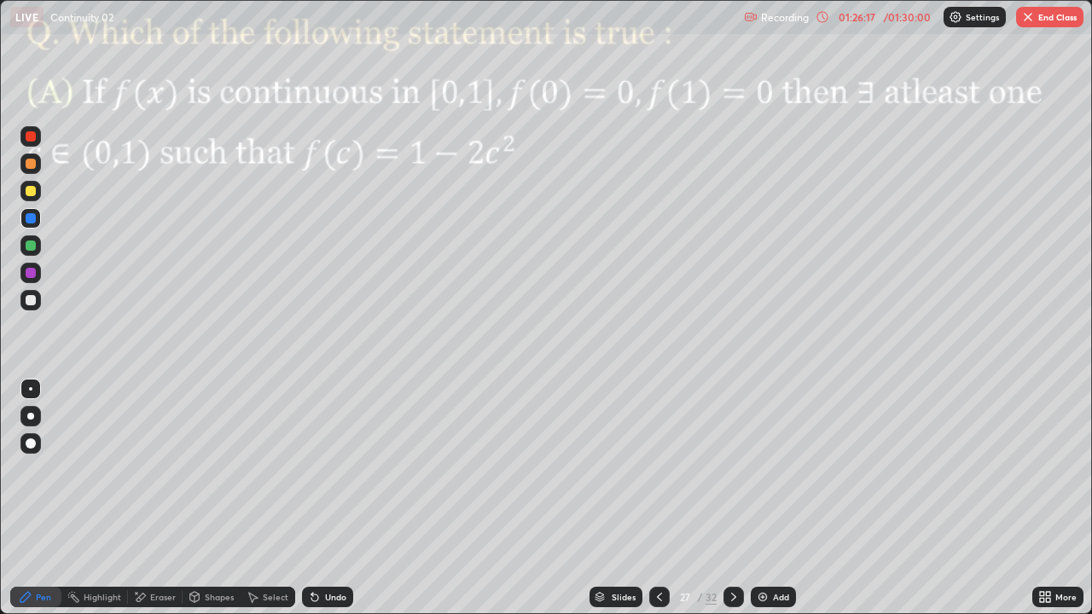
click at [658, 505] on icon at bounding box center [660, 597] width 14 height 14
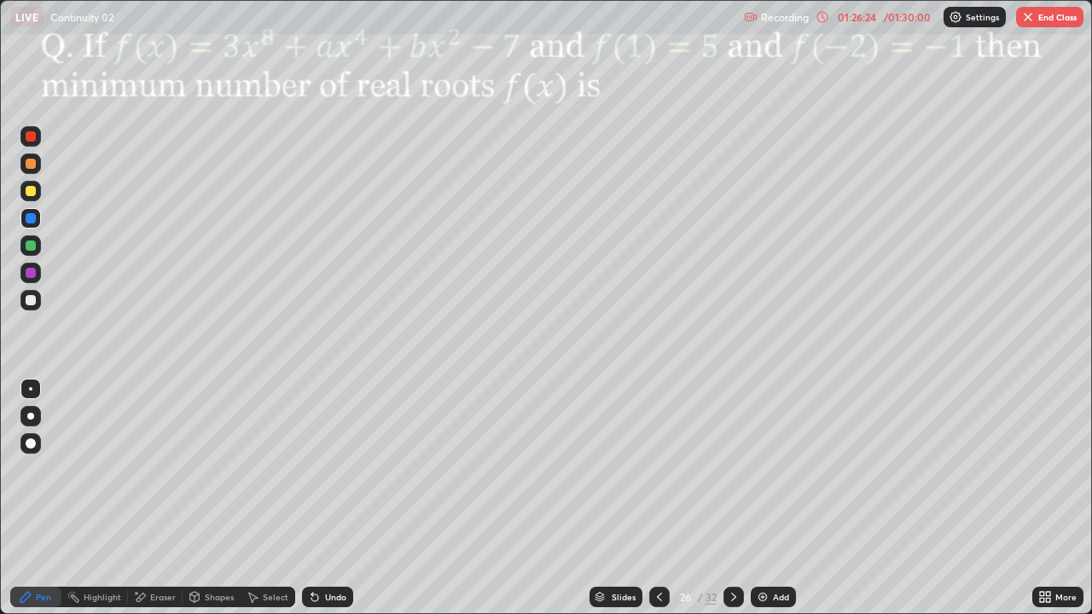
click at [662, 505] on icon at bounding box center [660, 597] width 14 height 14
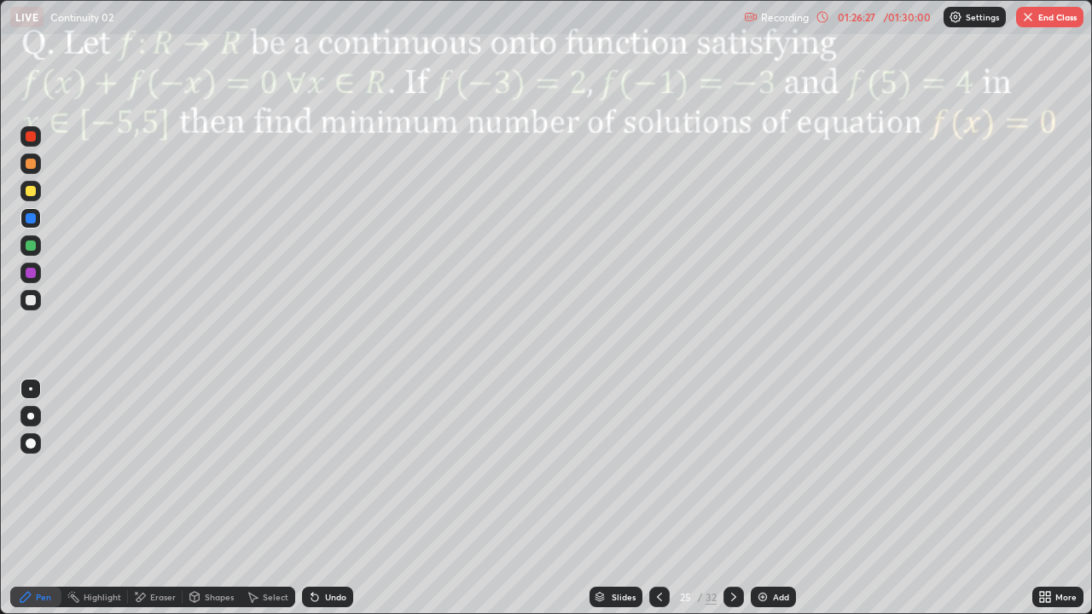
click at [658, 505] on icon at bounding box center [660, 597] width 14 height 14
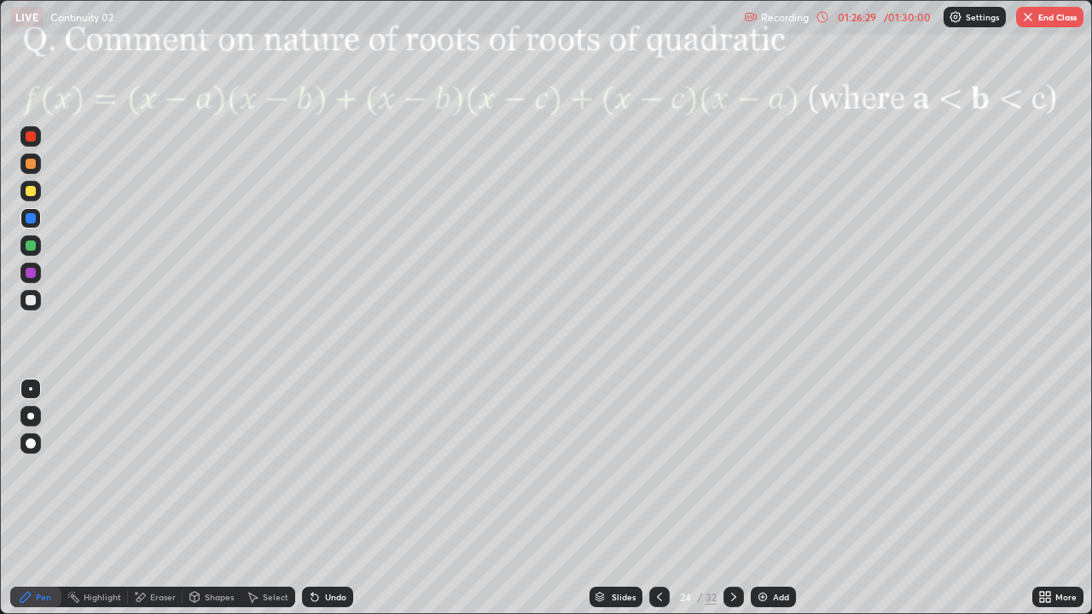
click at [732, 505] on icon at bounding box center [734, 597] width 14 height 14
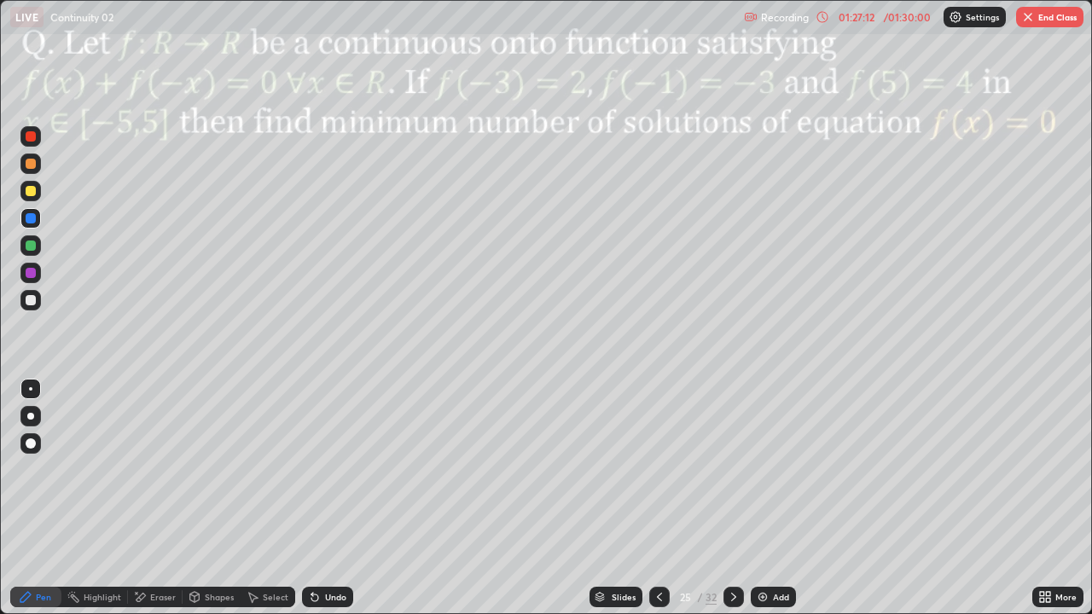
click at [741, 505] on div at bounding box center [733, 597] width 20 height 20
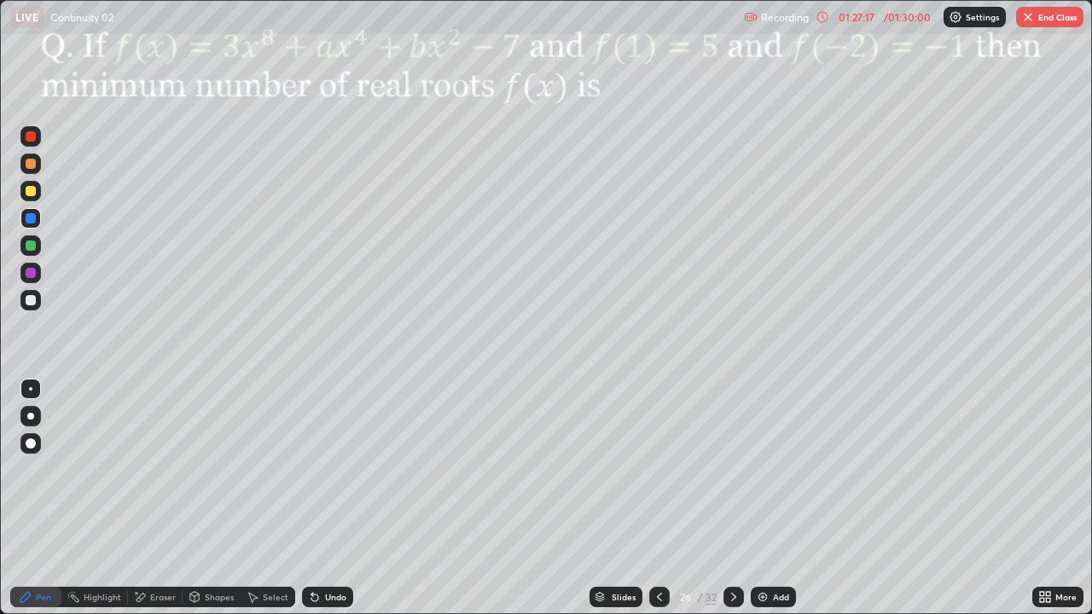
click at [658, 505] on icon at bounding box center [660, 597] width 14 height 14
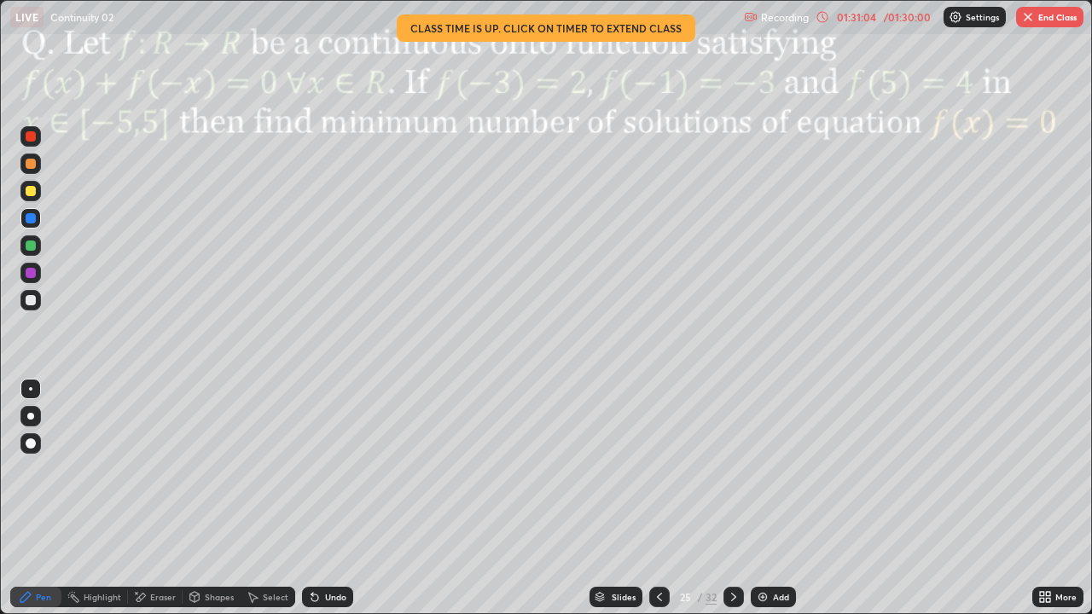
click at [1033, 21] on img "button" at bounding box center [1028, 17] width 14 height 14
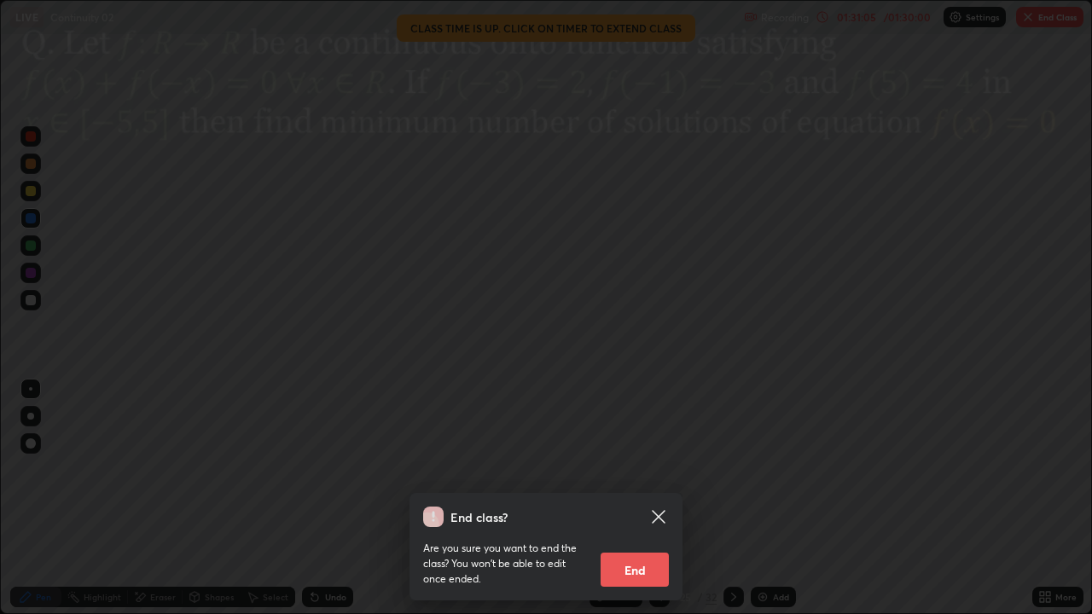
click at [636, 505] on button "End" at bounding box center [635, 570] width 68 height 34
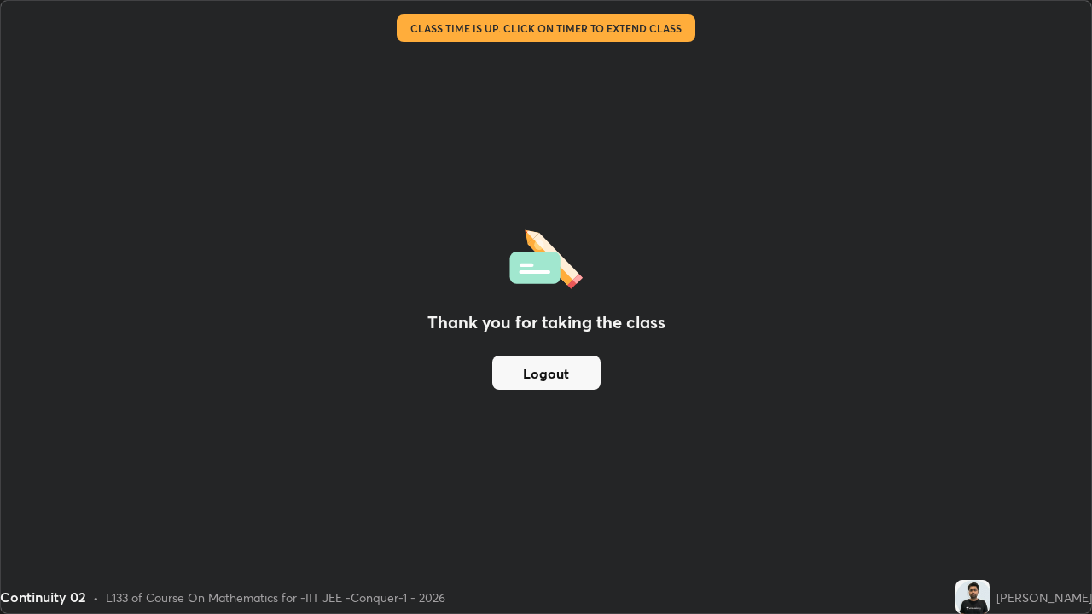
click at [556, 379] on button "Logout" at bounding box center [546, 373] width 108 height 34
